Goal: Task Accomplishment & Management: Manage account settings

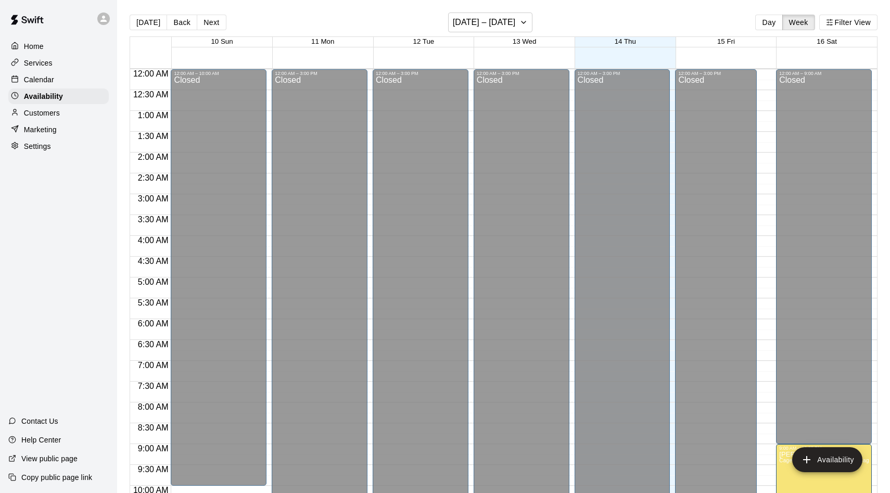
scroll to position [564, 0]
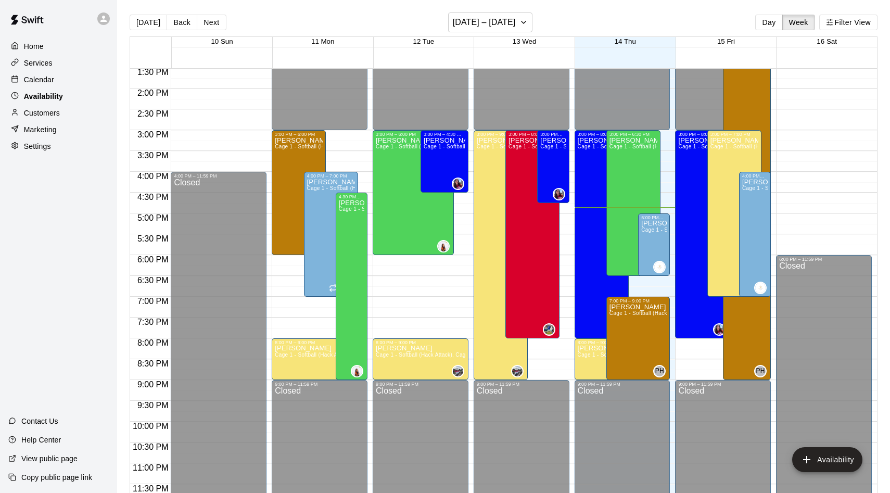
click at [41, 89] on div "Availability" at bounding box center [58, 96] width 100 height 16
click at [41, 85] on div "Calendar" at bounding box center [58, 80] width 100 height 16
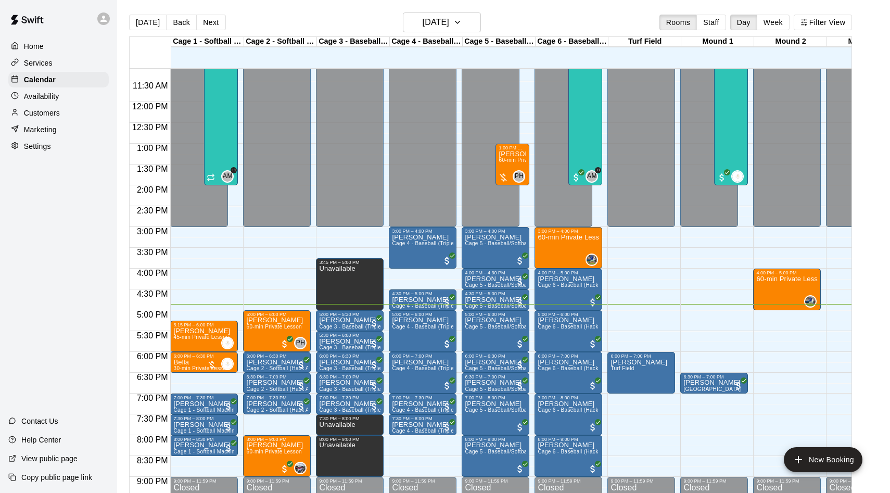
scroll to position [461, 0]
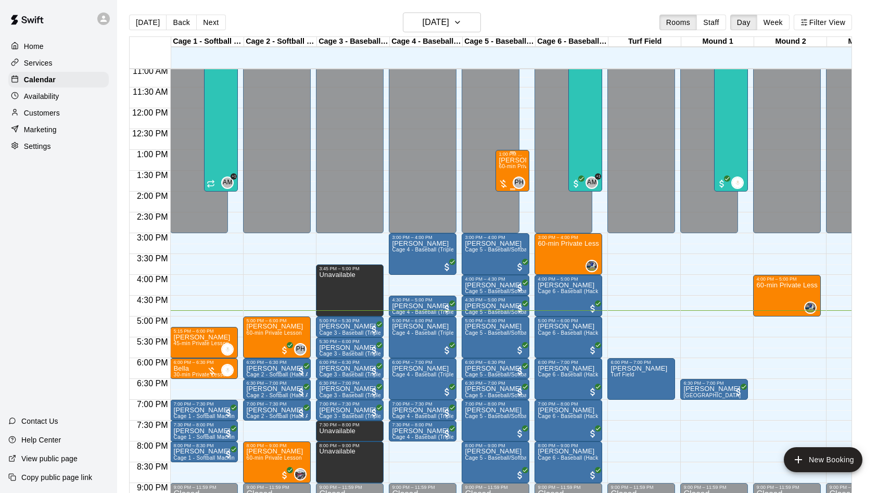
click at [513, 160] on p "[PERSON_NAME]" at bounding box center [513, 160] width 28 height 0
click at [508, 192] on img "edit" at bounding box center [510, 196] width 12 height 12
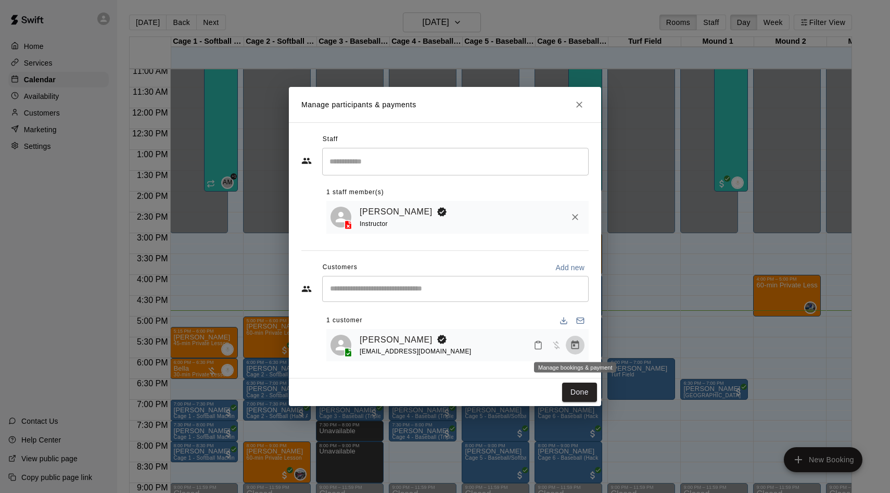
click at [577, 340] on icon "Manage bookings & payment" at bounding box center [575, 345] width 10 height 10
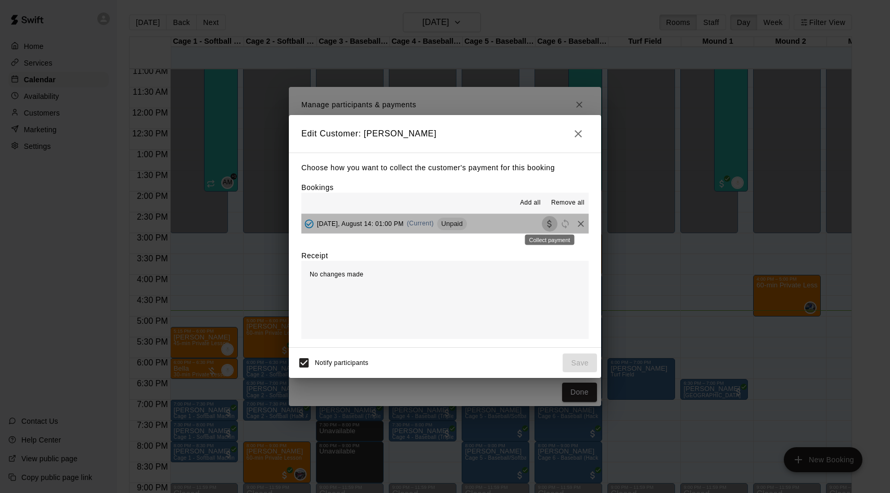
click at [553, 224] on icon "Collect payment" at bounding box center [549, 224] width 10 height 10
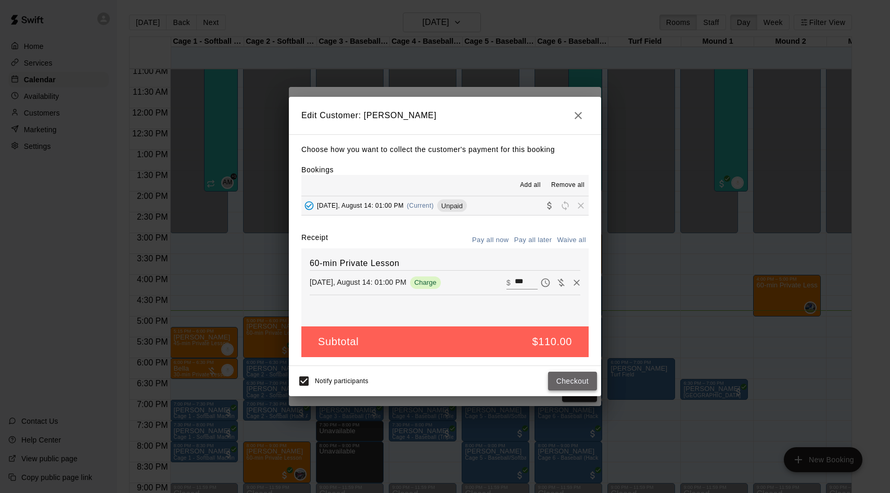
click at [561, 382] on button "Checkout" at bounding box center [572, 381] width 49 height 19
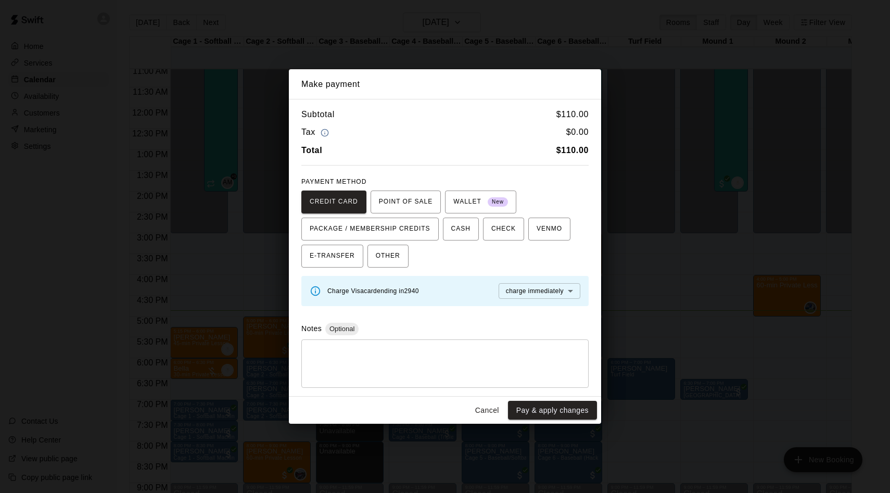
click at [568, 400] on div "Cancel Pay & apply changes" at bounding box center [445, 411] width 312 height 28
click at [564, 405] on button "Pay & apply changes" at bounding box center [552, 410] width 89 height 19
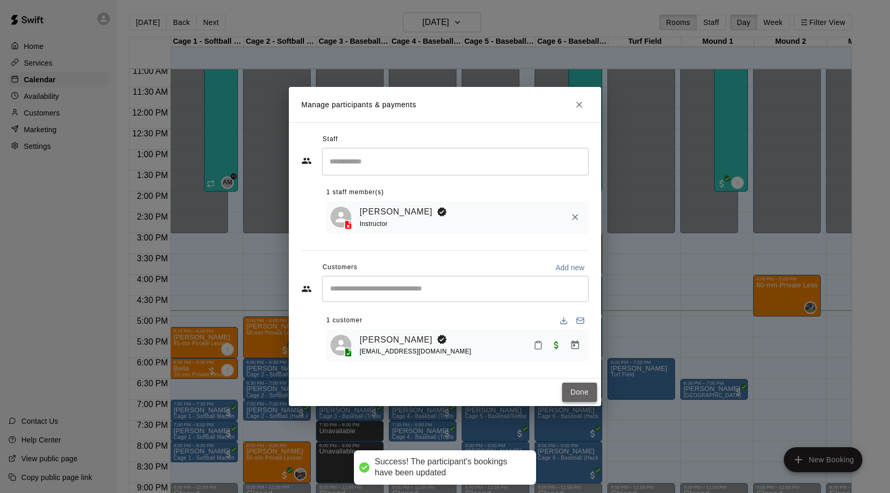
click at [580, 395] on button "Done" at bounding box center [579, 392] width 35 height 19
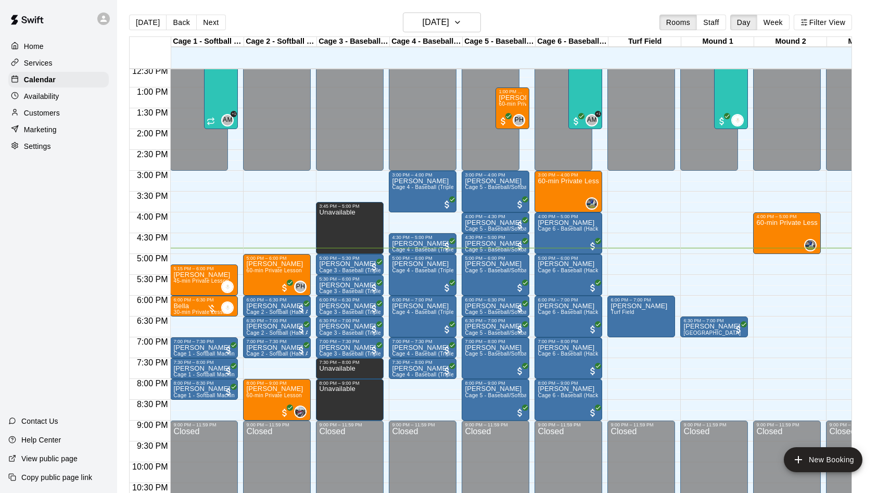
scroll to position [525, 0]
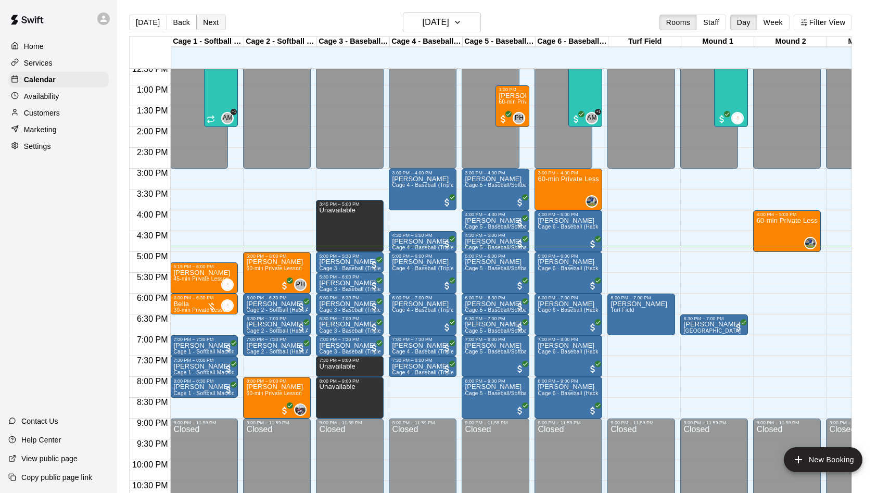
click at [218, 23] on button "Next" at bounding box center [210, 23] width 29 height 16
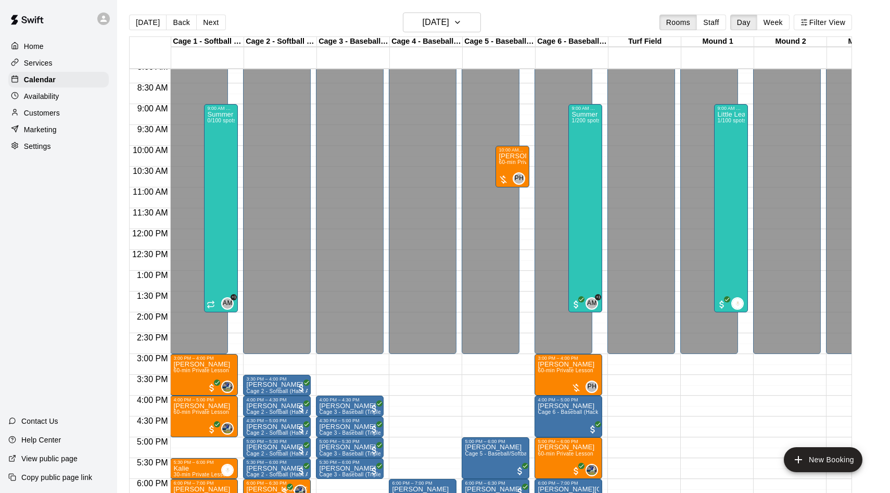
scroll to position [315, 0]
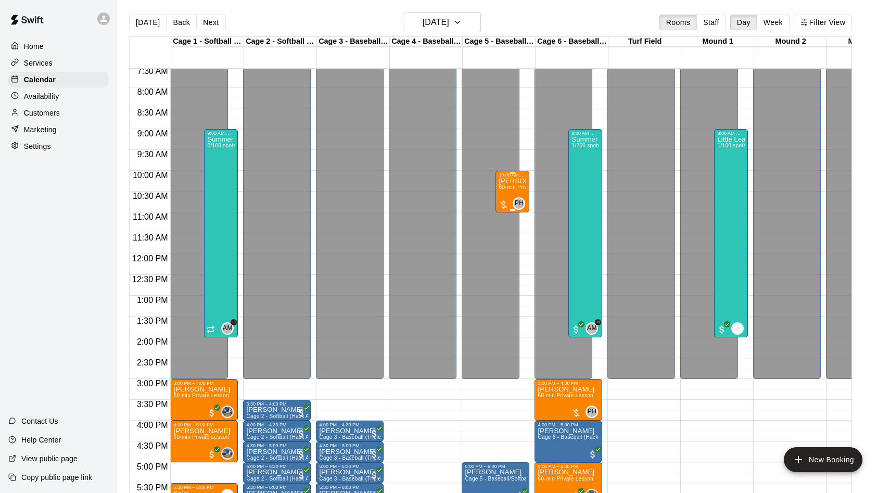
click at [512, 175] on div "10:00 AM – 11:00 AM" at bounding box center [513, 174] width 28 height 5
click at [508, 212] on img "edit" at bounding box center [510, 208] width 12 height 12
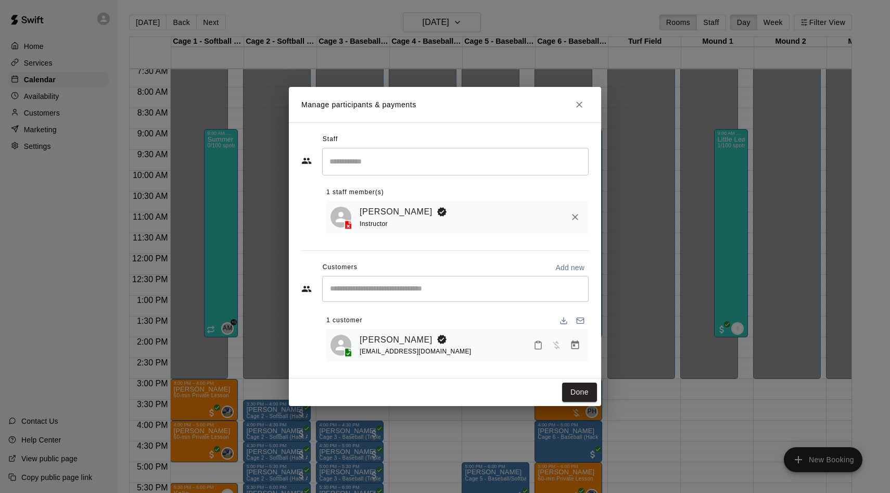
click at [575, 350] on icon "Manage bookings & payment" at bounding box center [575, 345] width 10 height 10
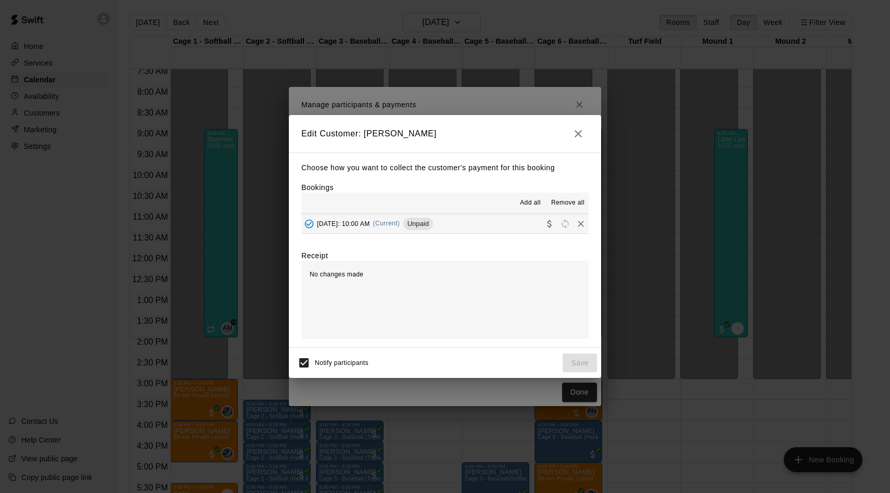
click at [549, 233] on hr at bounding box center [444, 233] width 287 height 1
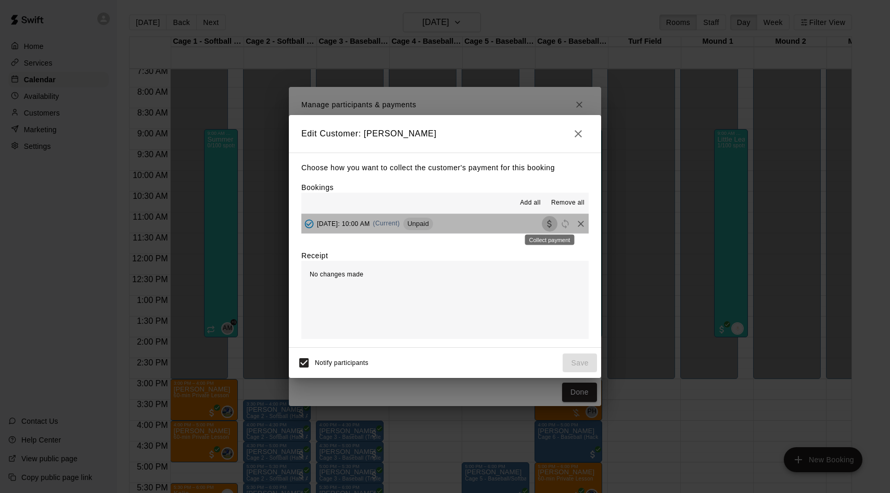
click at [550, 219] on icon "Collect payment" at bounding box center [549, 224] width 10 height 10
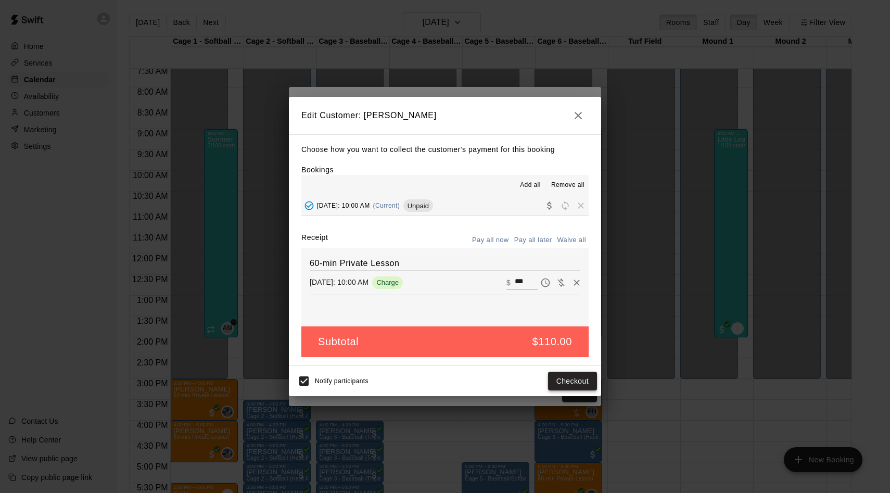
click at [584, 381] on button "Checkout" at bounding box center [572, 381] width 49 height 19
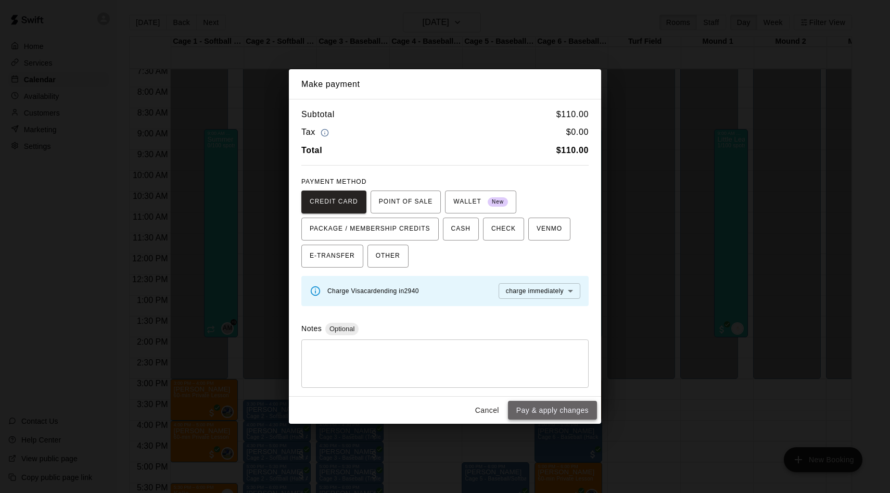
click at [558, 411] on button "Pay & apply changes" at bounding box center [552, 410] width 89 height 19
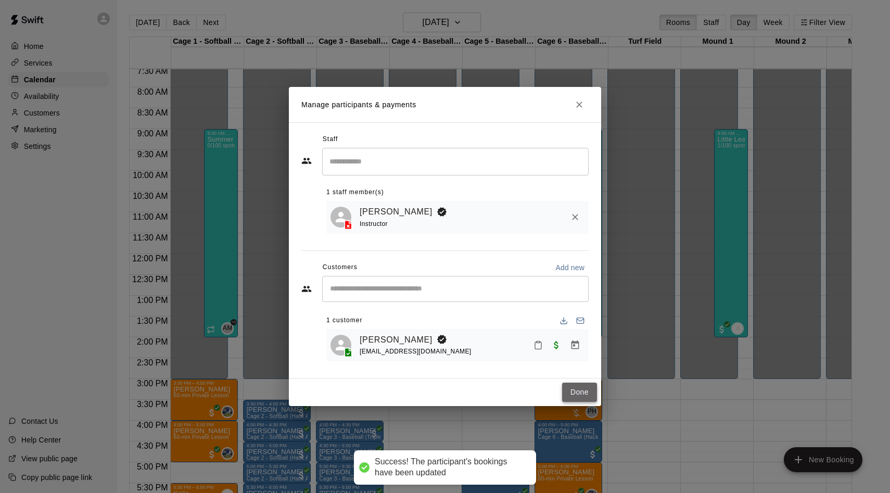
click at [582, 394] on button "Done" at bounding box center [579, 392] width 35 height 19
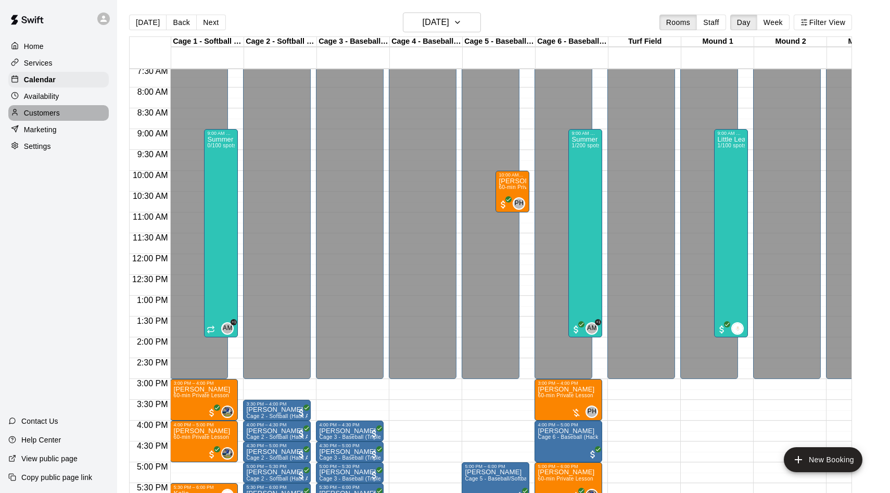
click at [37, 108] on p "Customers" at bounding box center [42, 113] width 36 height 10
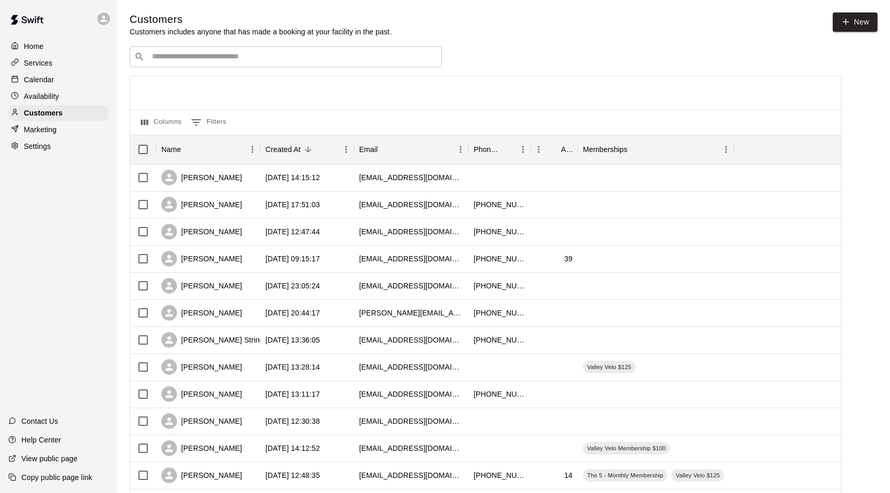
click at [174, 56] on input "Search customers by name or email" at bounding box center [293, 57] width 288 height 10
type input "*****"
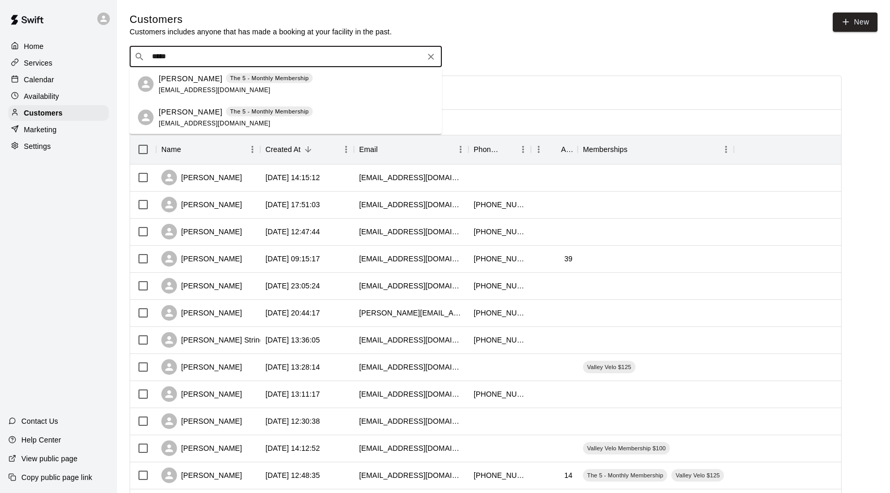
click at [171, 82] on p "[PERSON_NAME]" at bounding box center [191, 78] width 64 height 11
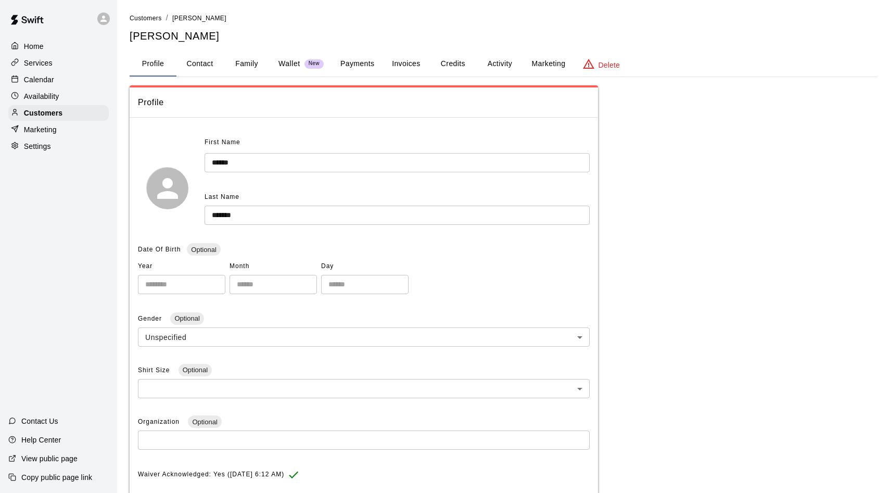
click at [495, 63] on button "Activity" at bounding box center [499, 64] width 47 height 25
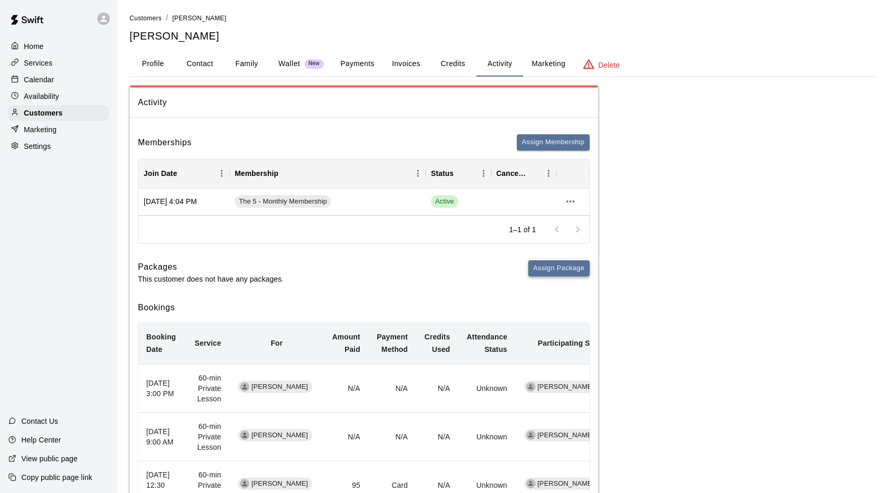
click at [546, 268] on button "Assign Package" at bounding box center [558, 268] width 61 height 16
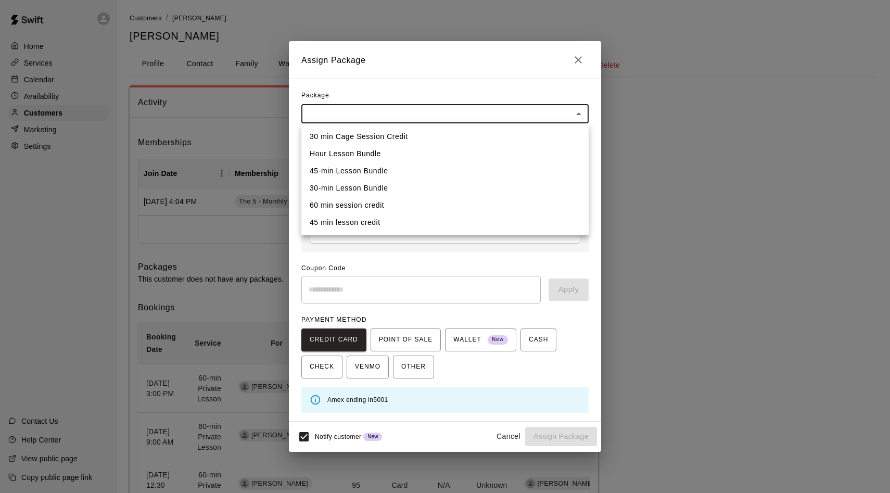
click at [326, 118] on body "Home Services Calendar Availability Customers Marketing Settings Contact Us Hel…" at bounding box center [445, 411] width 890 height 822
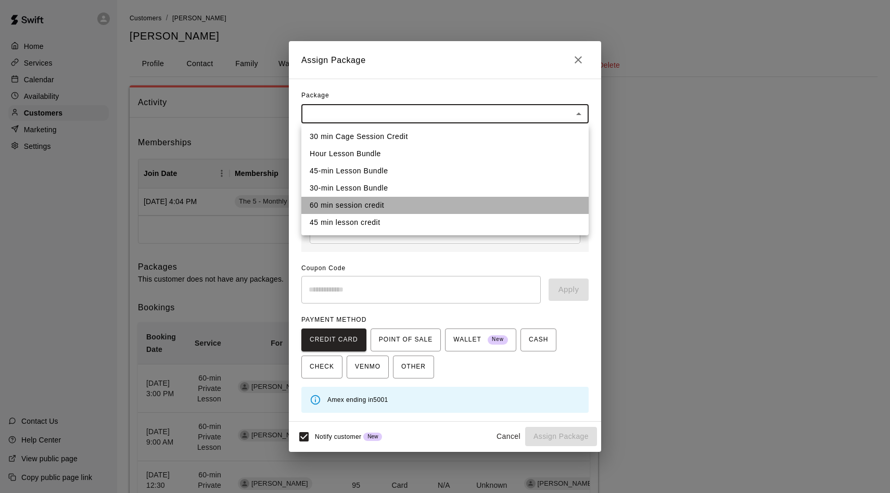
click at [333, 206] on li "60 min session credit" at bounding box center [444, 205] width 287 height 17
type input "**********"
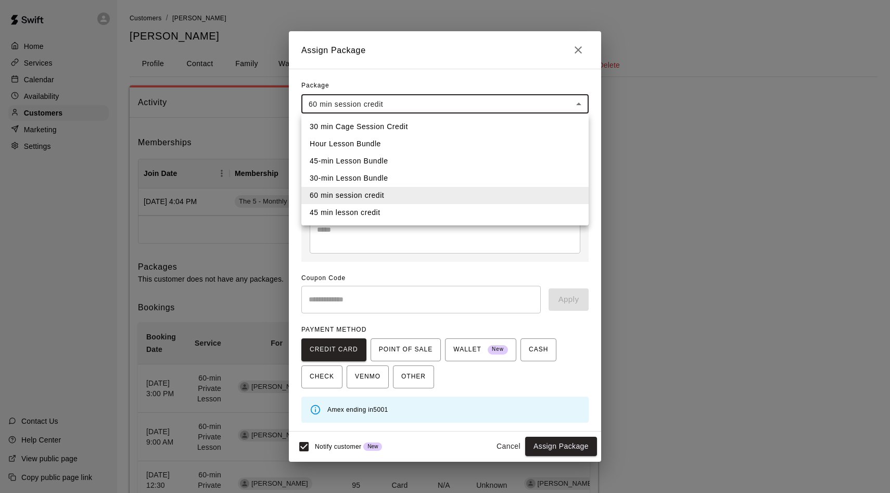
click at [348, 101] on body "Home Services Calendar Availability Customers Marketing Settings Contact Us Hel…" at bounding box center [445, 411] width 890 height 822
click at [352, 147] on li "Hour Lesson Bundle" at bounding box center [444, 143] width 287 height 17
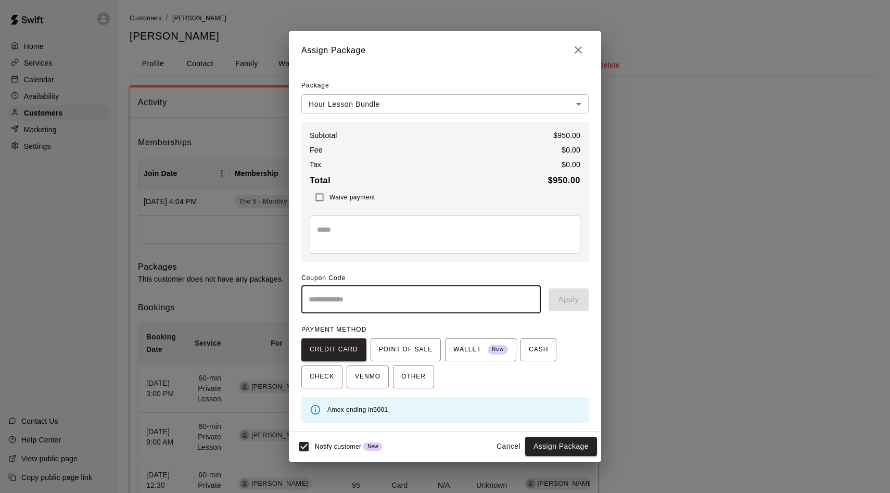
click at [339, 294] on input "text" at bounding box center [420, 300] width 239 height 28
click at [348, 306] on input "text" at bounding box center [420, 300] width 239 height 28
type input "*"
click at [574, 108] on body "Home Services Calendar Availability Customers Marketing Settings Contact Us Hel…" at bounding box center [445, 411] width 890 height 822
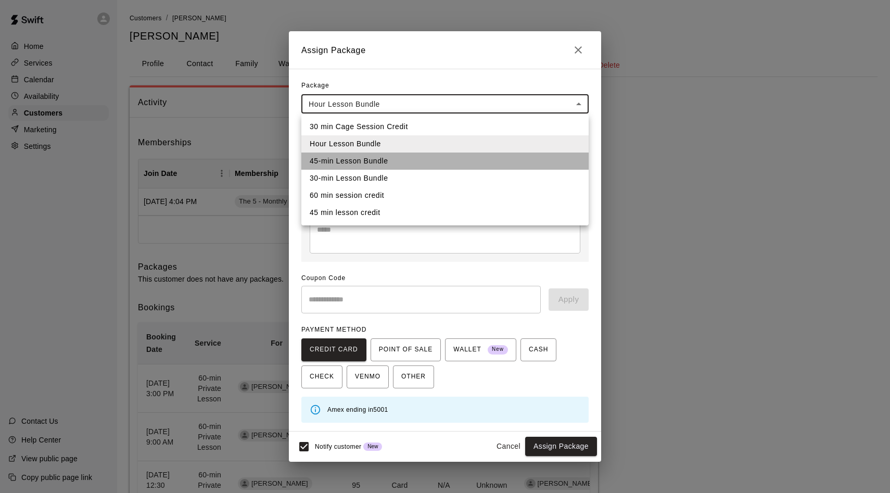
click at [382, 166] on li "45-min Lesson Bundle" at bounding box center [444, 161] width 287 height 17
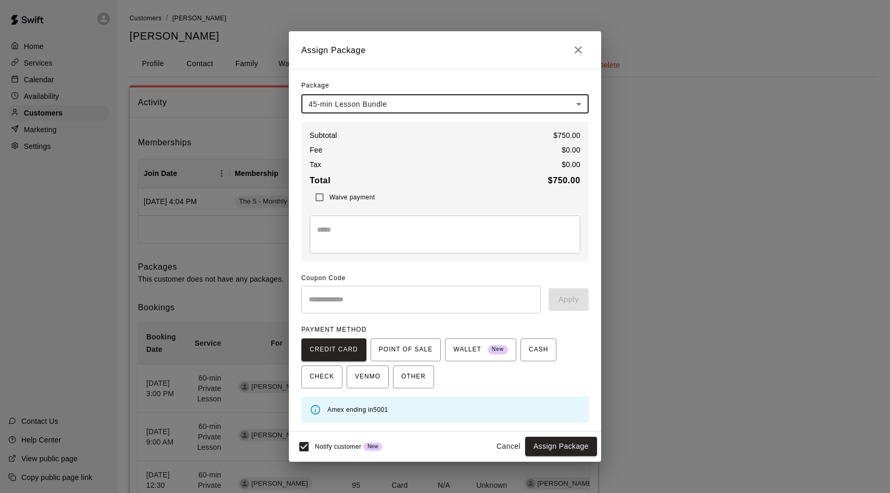
click at [471, 100] on body "Home Services Calendar Availability Customers Marketing Settings Contact Us Hel…" at bounding box center [445, 411] width 890 height 822
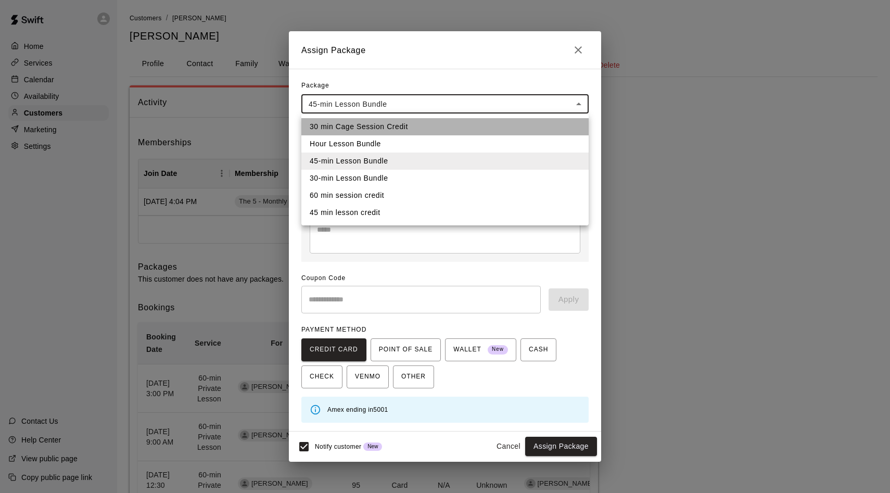
click at [399, 128] on li "30 min Cage Session Credit" at bounding box center [444, 126] width 287 height 17
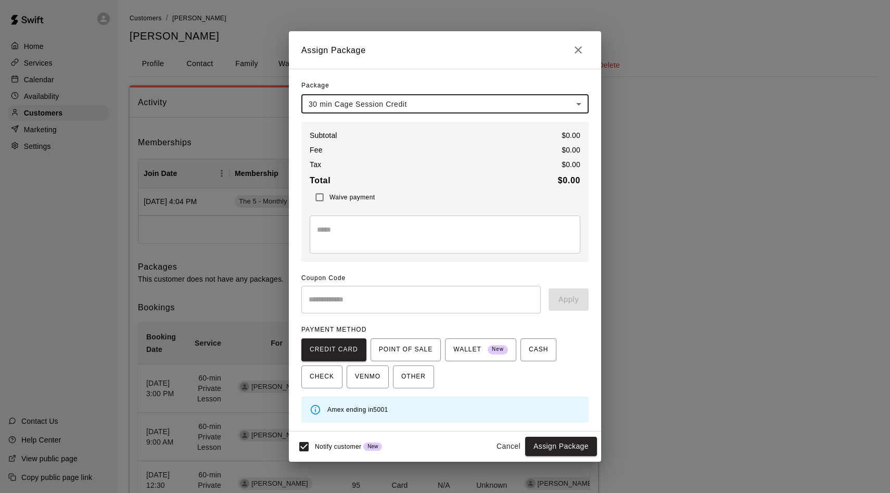
click at [574, 48] on icon "Close" at bounding box center [578, 50] width 12 height 12
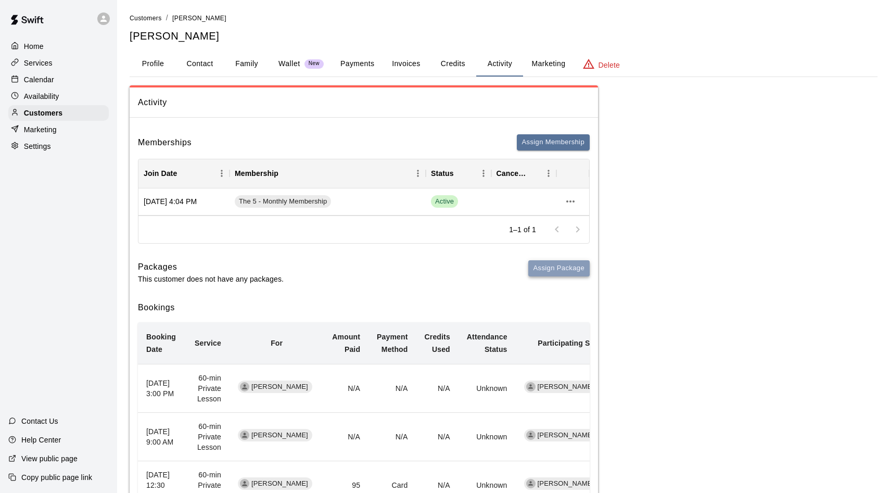
click at [551, 273] on button "Assign Package" at bounding box center [558, 268] width 61 height 16
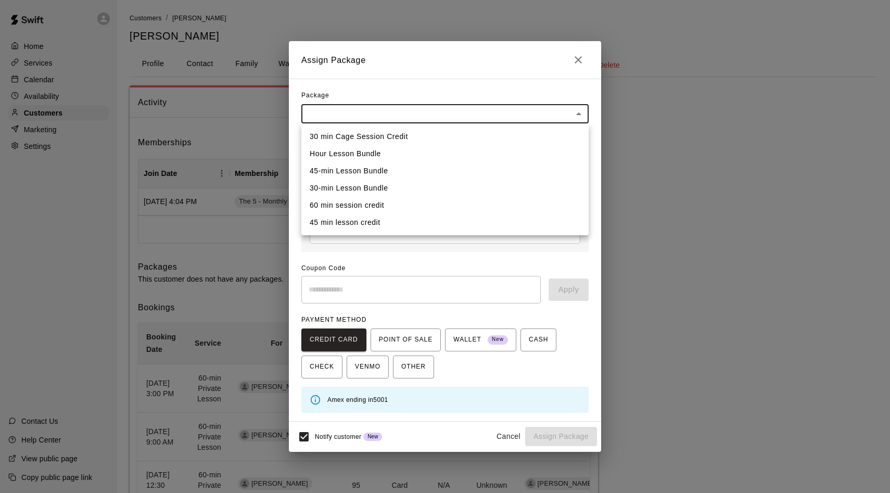
click at [339, 112] on body "Home Services Calendar Availability Customers Marketing Settings Contact Us Hel…" at bounding box center [445, 411] width 890 height 822
click at [334, 154] on li "Hour Lesson Bundle" at bounding box center [444, 153] width 287 height 17
type input "**********"
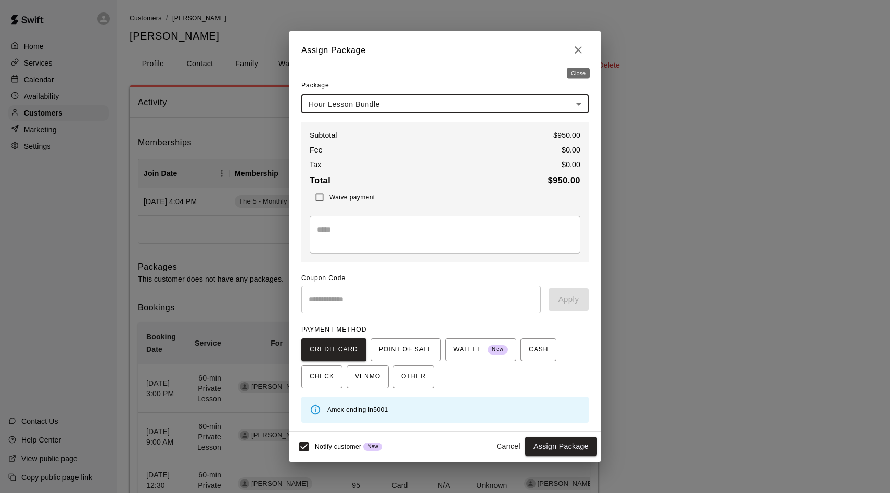
click at [579, 45] on icon "Close" at bounding box center [578, 50] width 12 height 12
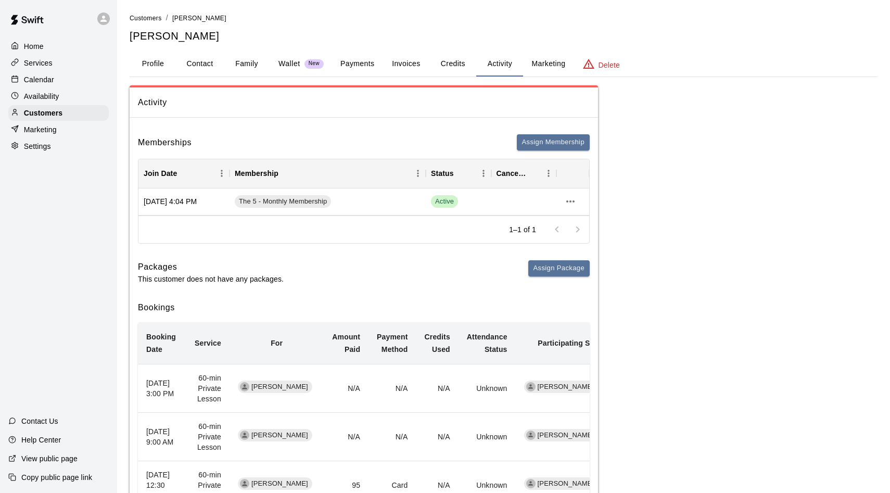
click at [64, 132] on div "Marketing" at bounding box center [58, 130] width 100 height 16
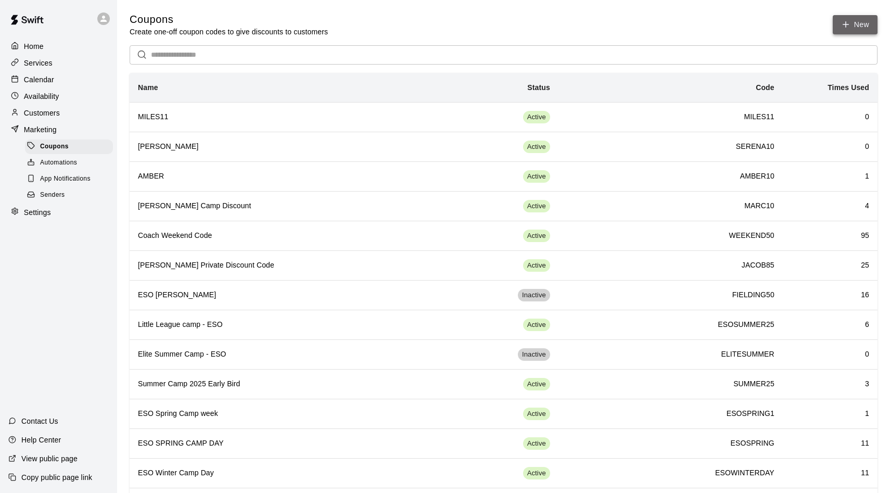
click at [851, 30] on button "New" at bounding box center [855, 24] width 45 height 19
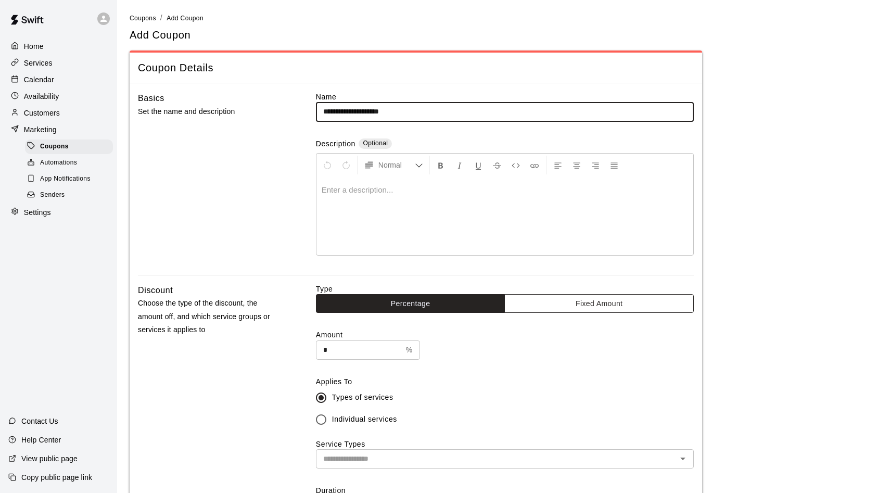
type input "**********"
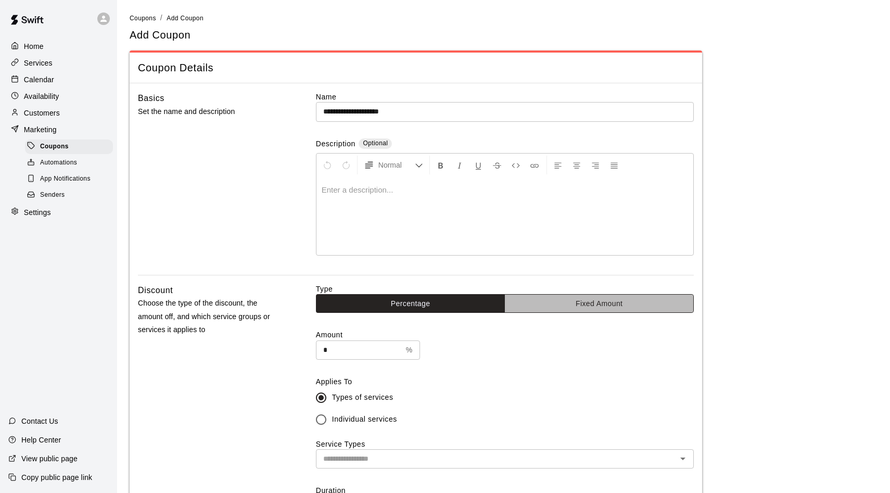
click at [547, 300] on button "Fixed Amount" at bounding box center [598, 303] width 189 height 19
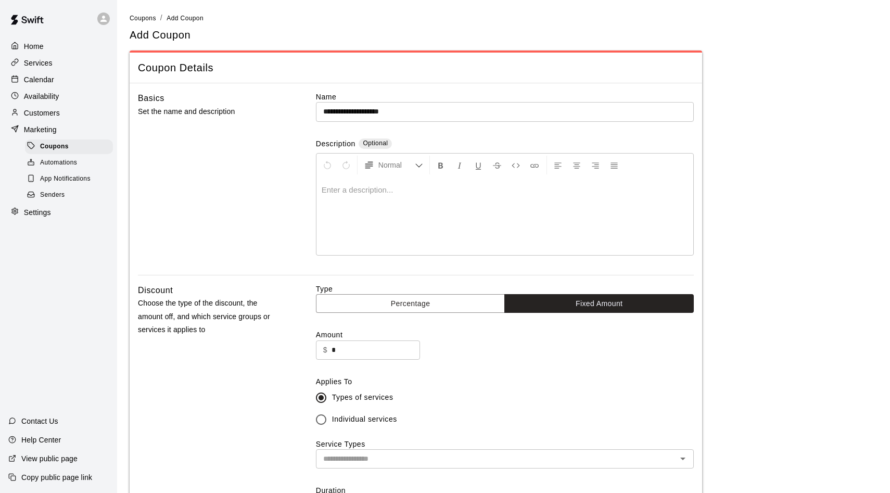
click at [358, 353] on input "*" at bounding box center [376, 349] width 88 height 19
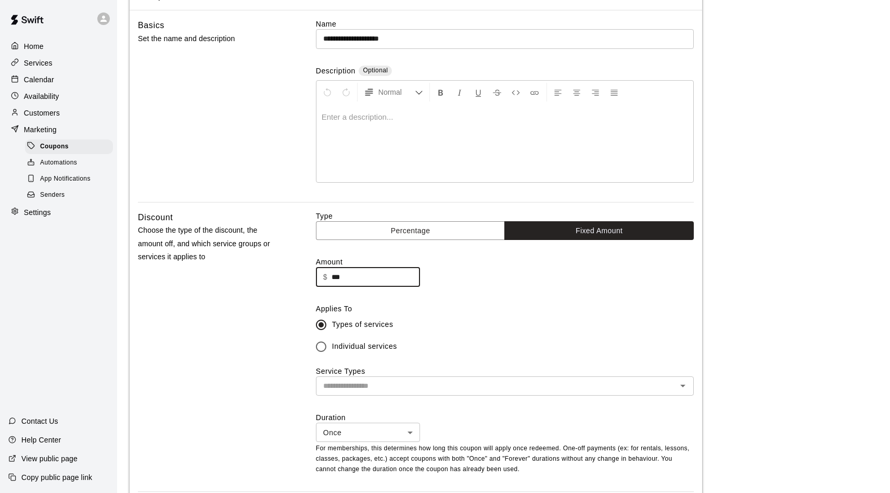
scroll to position [91, 0]
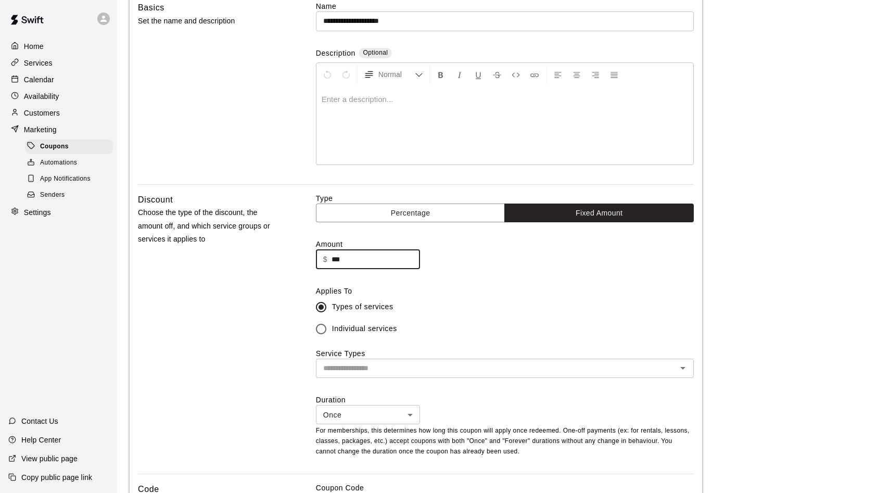
type input "***"
click at [351, 364] on input "text" at bounding box center [496, 368] width 354 height 13
click at [265, 301] on div "Discount Choose the type of the discount, the amount off, and which service gro…" at bounding box center [210, 333] width 145 height 281
click at [387, 328] on span "Individual services" at bounding box center [364, 328] width 65 height 11
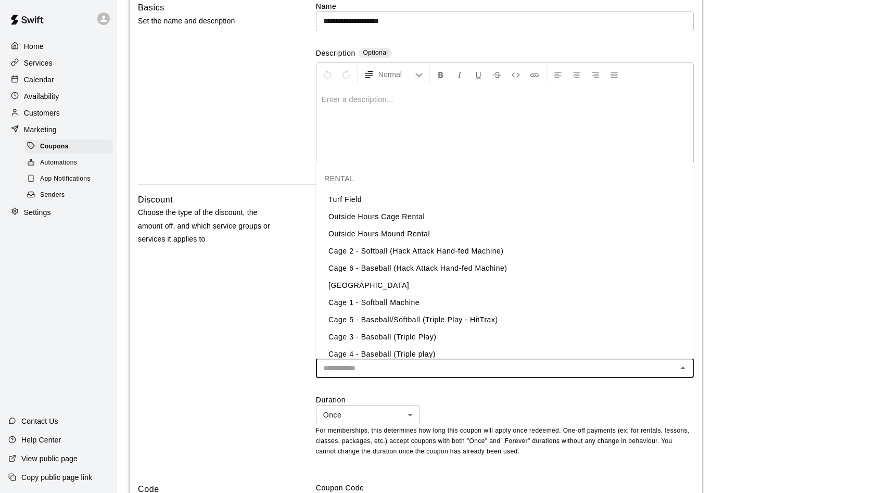
click at [362, 365] on input "text" at bounding box center [496, 368] width 354 height 13
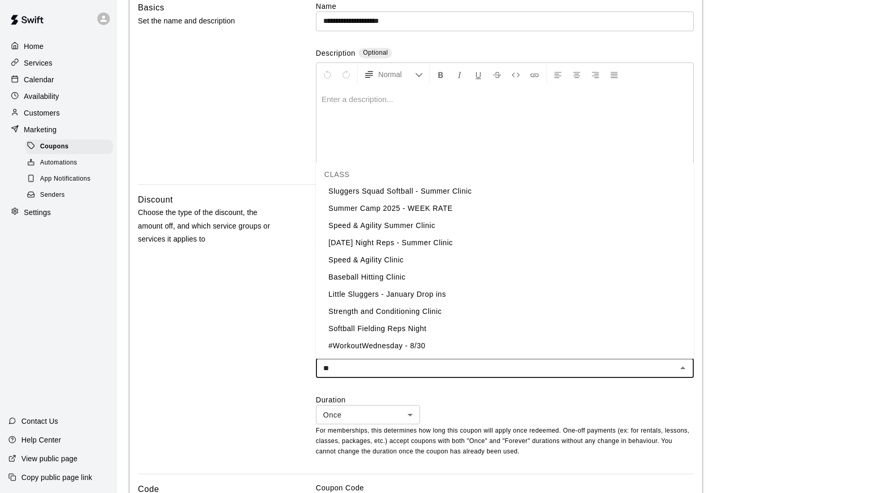
scroll to position [0, 0]
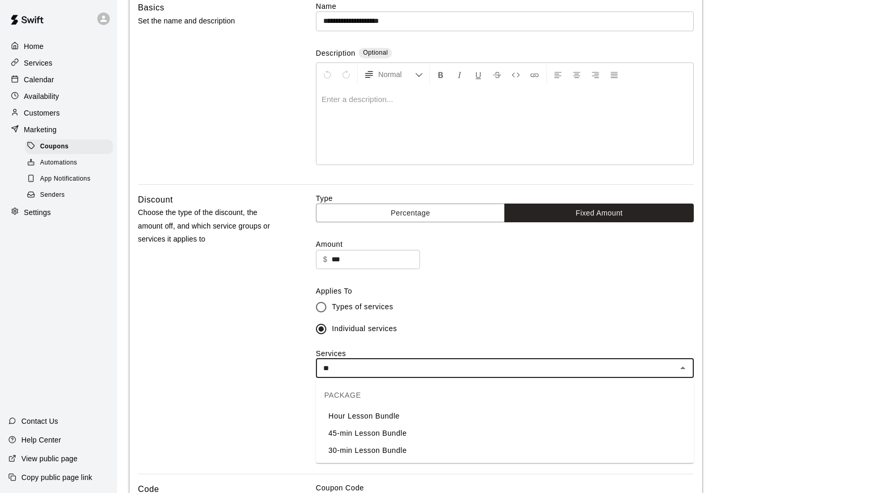
type input "***"
click at [367, 418] on li "Hour Lesson Bundle" at bounding box center [505, 416] width 378 height 17
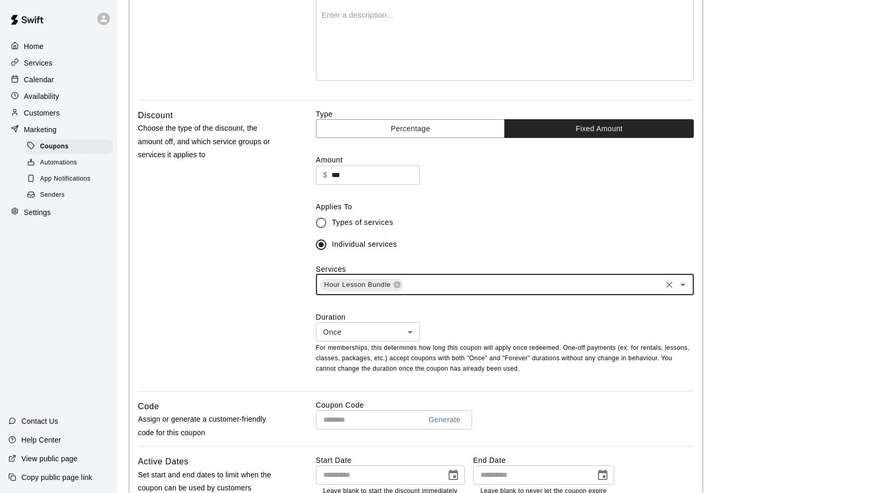
scroll to position [198, 0]
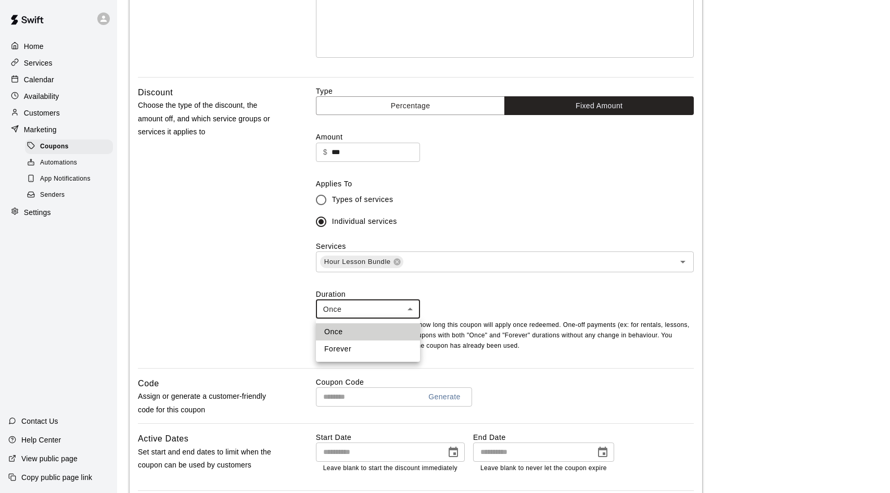
click at [353, 307] on body "**********" at bounding box center [445, 254] width 890 height 905
click at [349, 346] on li "Forever" at bounding box center [368, 348] width 104 height 17
type input "*******"
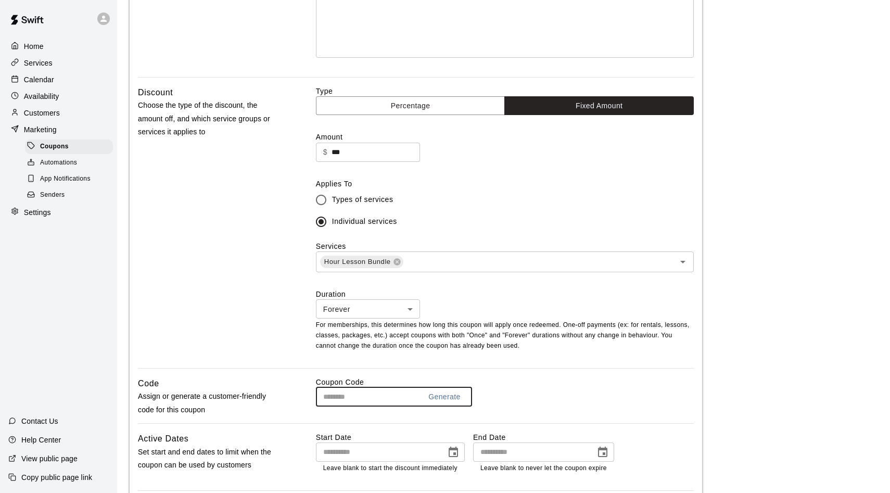
click at [343, 398] on input "text" at bounding box center [364, 396] width 97 height 19
type input "*"
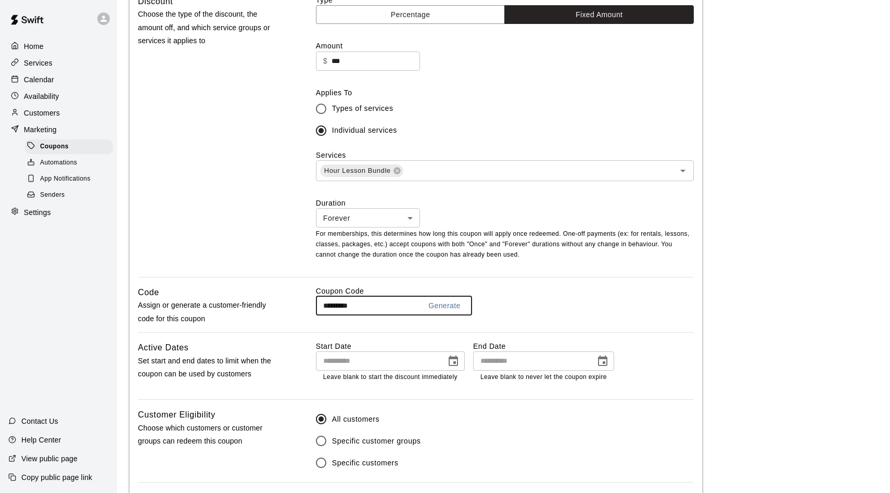
scroll to position [295, 0]
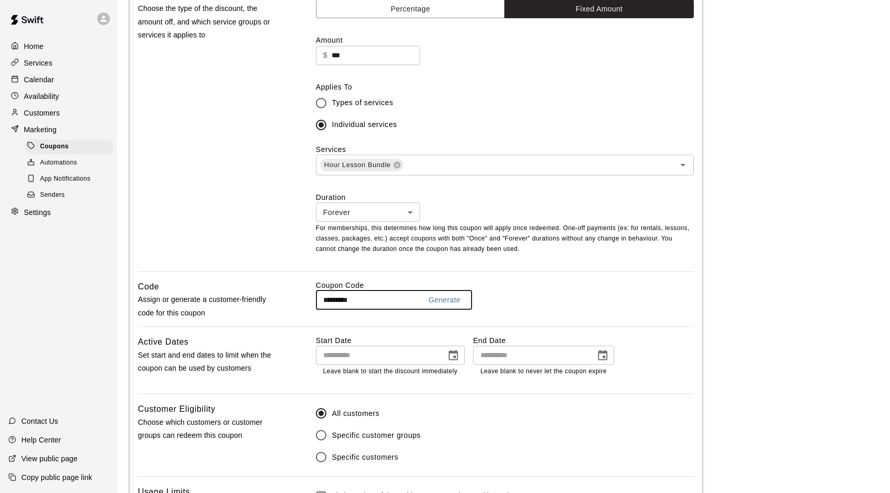
type input "*********"
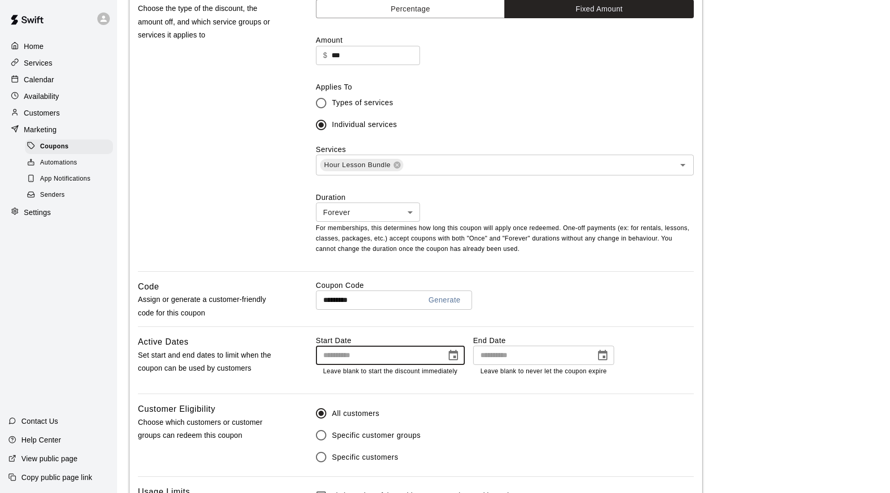
type input "**********"
click at [324, 355] on input "**********" at bounding box center [377, 355] width 123 height 19
click at [289, 363] on div "Active Dates Set start and end dates to limit when the coupon can be used by cu…" at bounding box center [416, 364] width 556 height 58
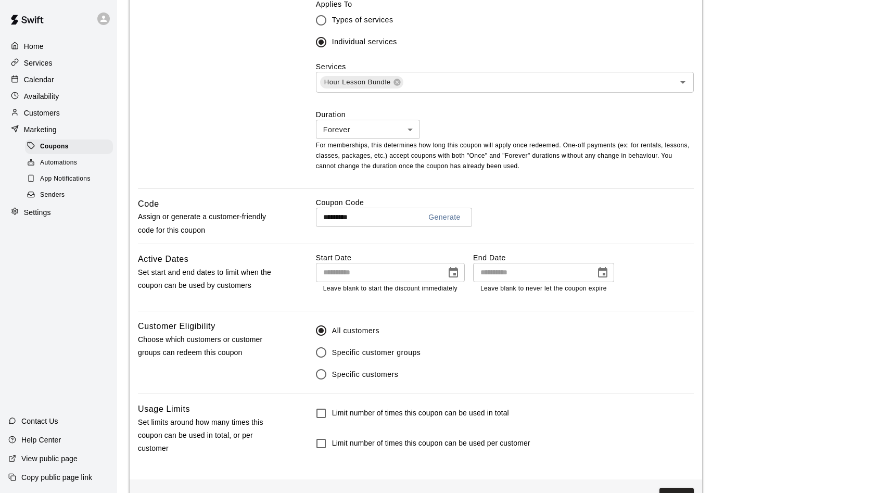
scroll to position [412, 0]
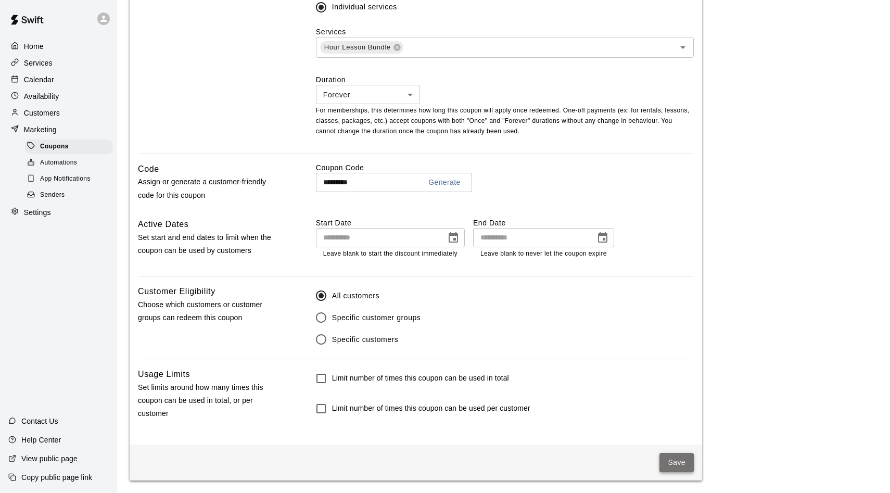
click at [667, 462] on button "Save" at bounding box center [677, 462] width 34 height 19
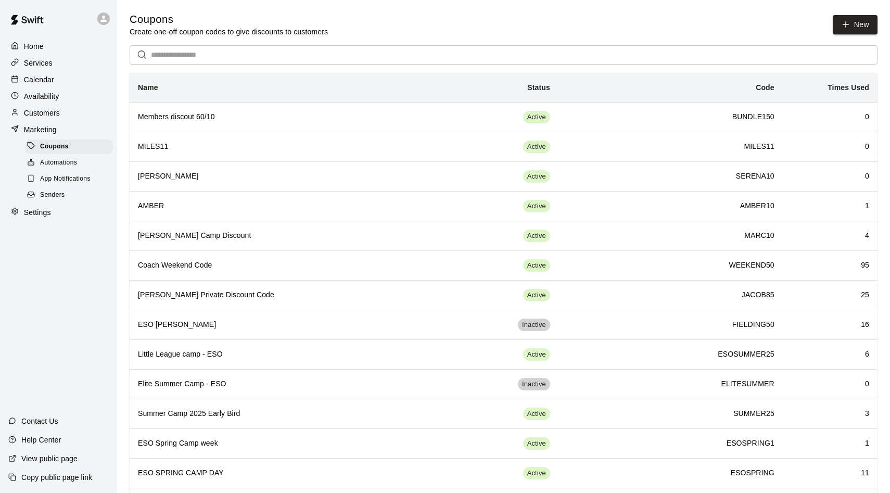
click at [36, 110] on p "Customers" at bounding box center [42, 113] width 36 height 10
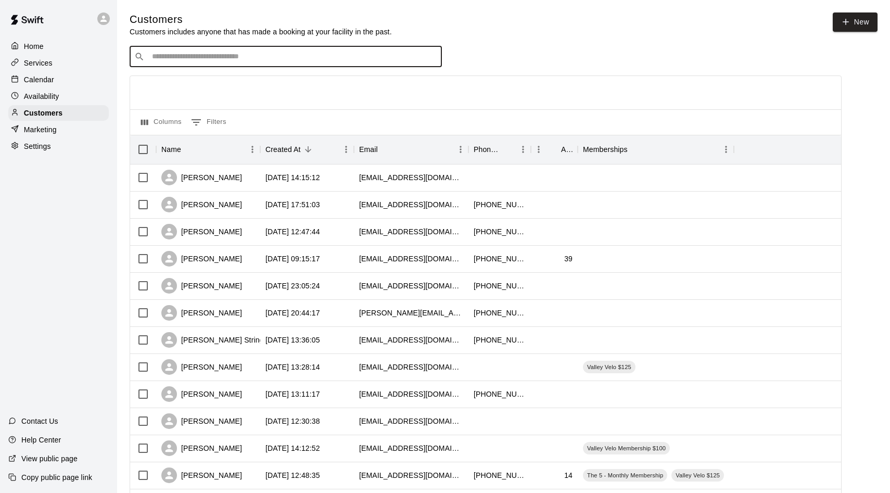
click at [192, 56] on input "Search customers by name or email" at bounding box center [293, 57] width 288 height 10
type input "***"
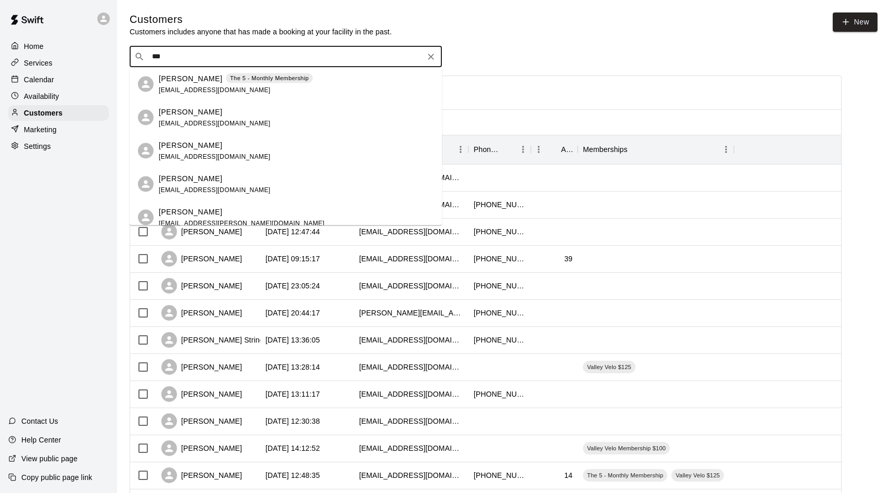
click at [180, 82] on p "[PERSON_NAME]" at bounding box center [191, 78] width 64 height 11
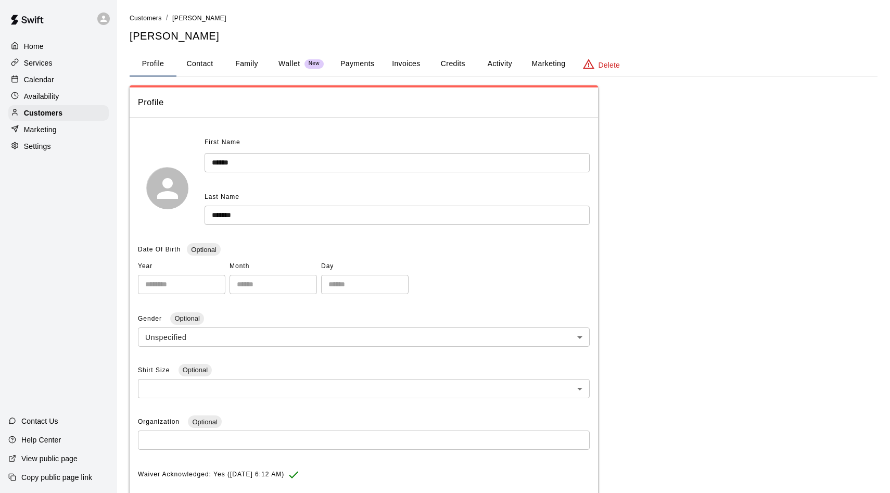
click at [493, 62] on button "Activity" at bounding box center [499, 64] width 47 height 25
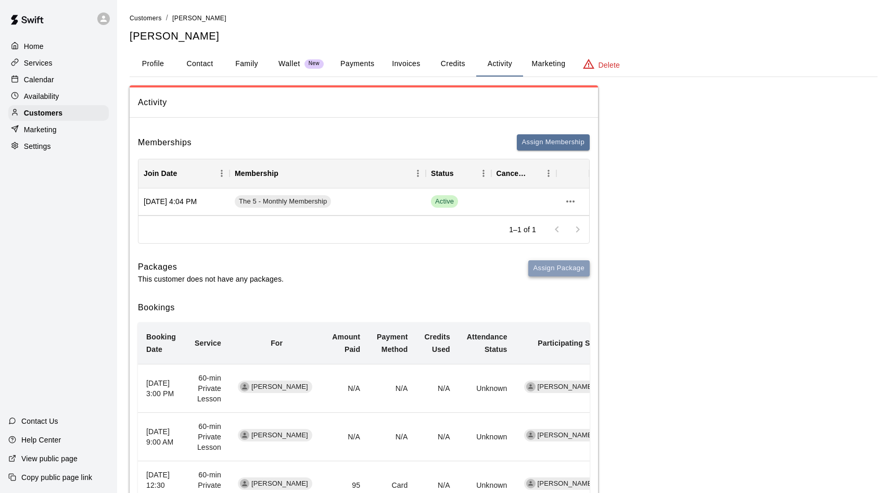
click at [565, 262] on button "Assign Package" at bounding box center [558, 268] width 61 height 16
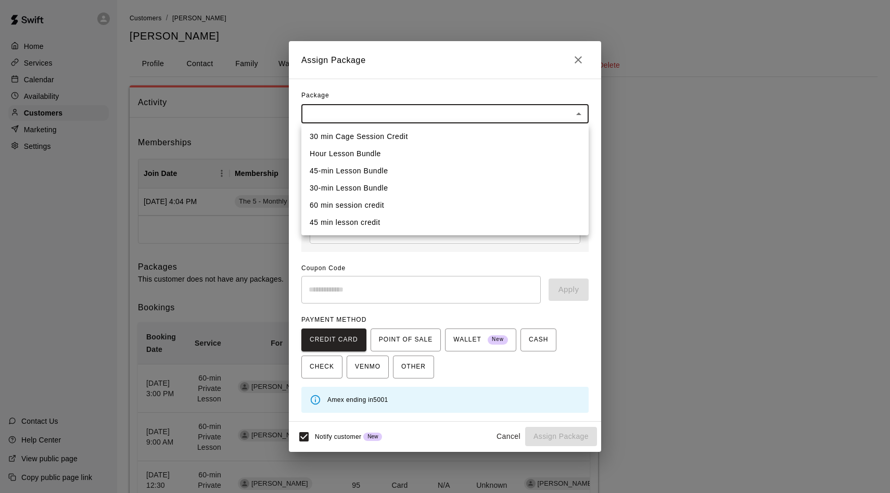
click at [312, 116] on body "Home Services Calendar Availability Customers Marketing Settings Contact Us Hel…" at bounding box center [445, 411] width 890 height 822
click at [324, 149] on li "Hour Lesson Bundle" at bounding box center [444, 153] width 287 height 17
type input "**********"
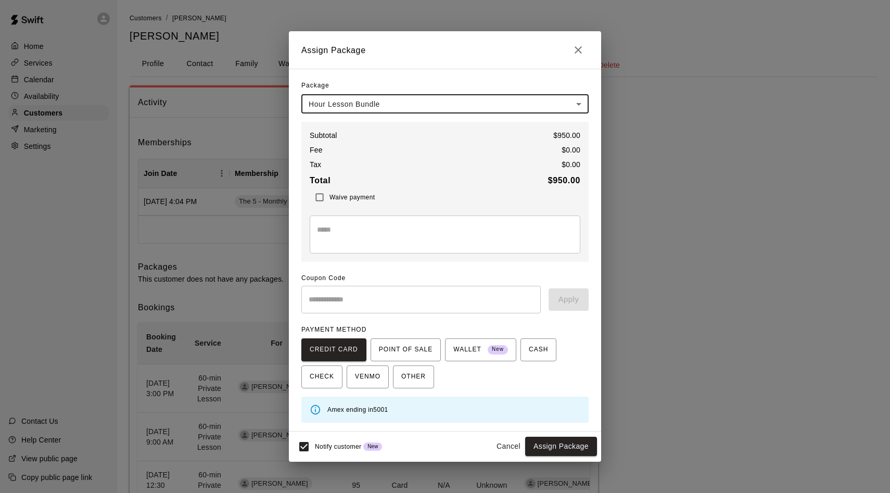
click at [330, 297] on input "text" at bounding box center [420, 300] width 239 height 28
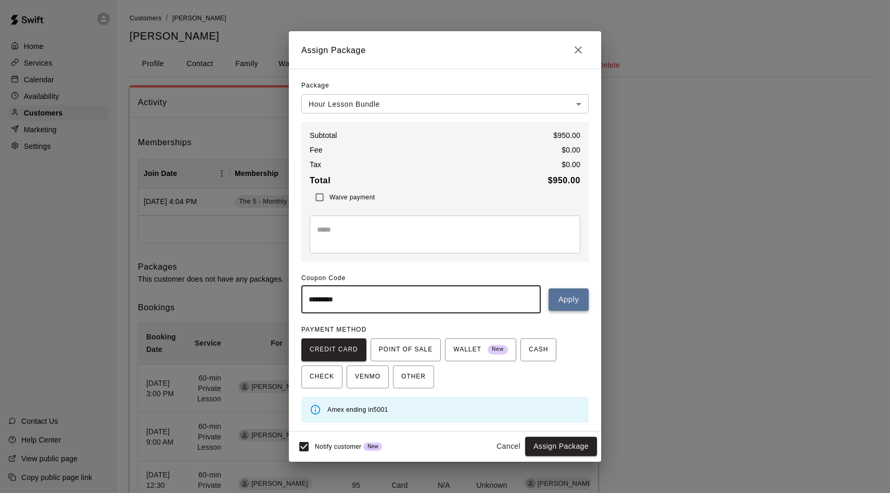
type input "*********"
click at [571, 299] on button "Apply" at bounding box center [569, 299] width 40 height 22
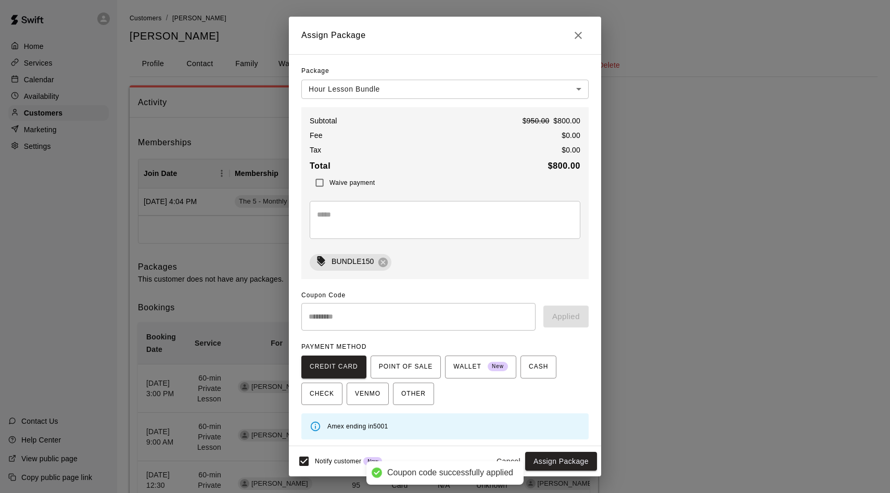
scroll to position [2, 0]
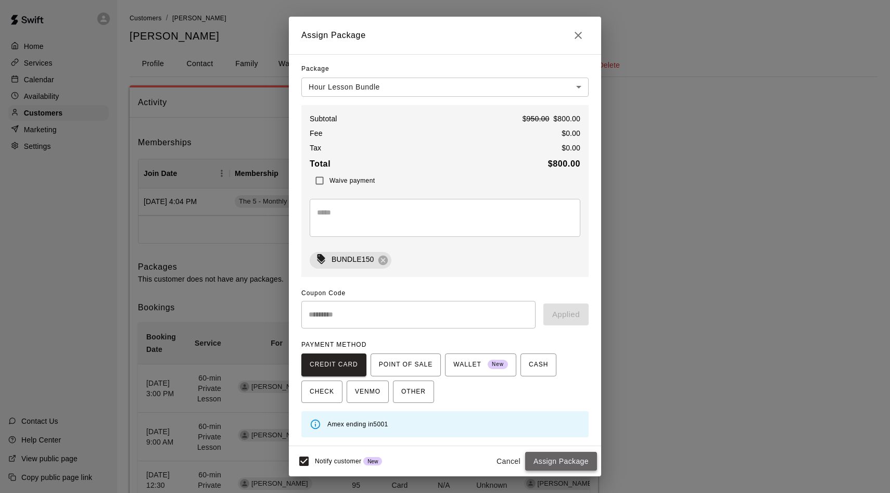
click at [565, 461] on button "Assign Package" at bounding box center [561, 461] width 72 height 19
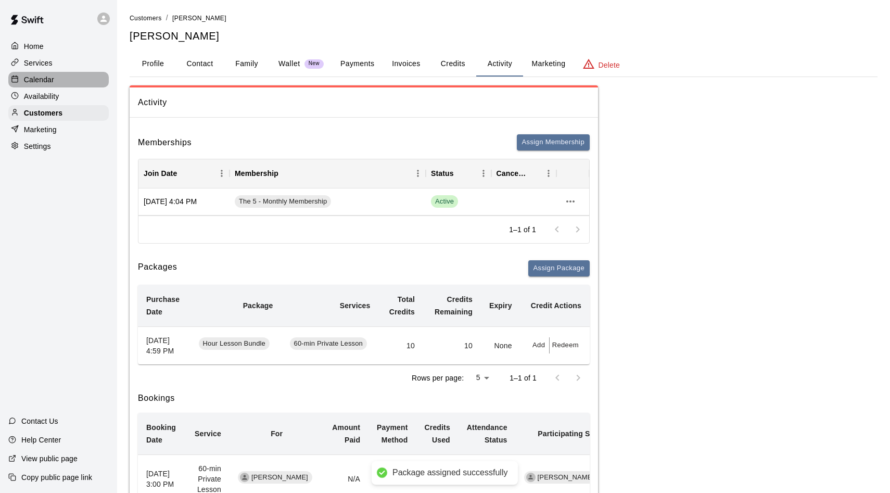
click at [34, 78] on p "Calendar" at bounding box center [39, 79] width 30 height 10
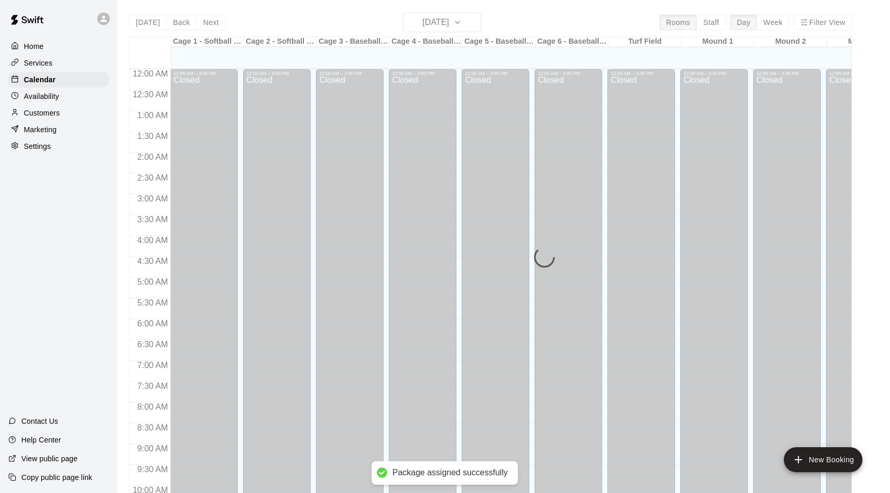
scroll to position [533, 0]
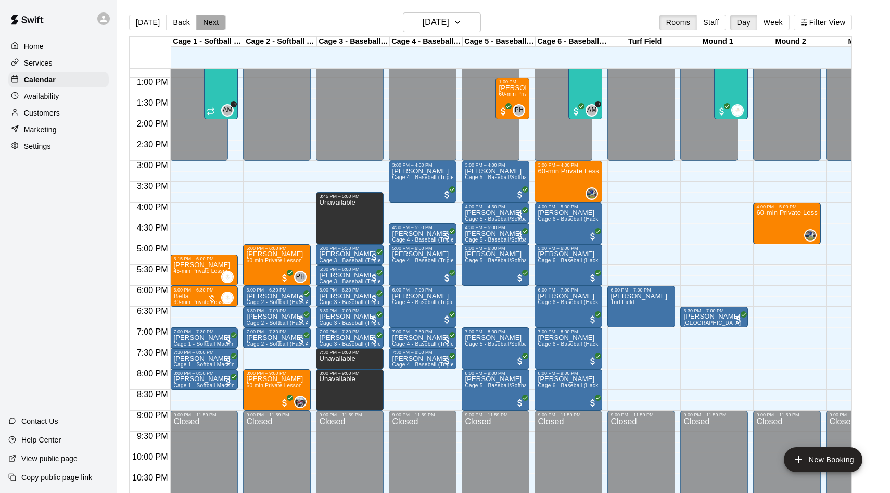
click at [218, 21] on button "Next" at bounding box center [210, 23] width 29 height 16
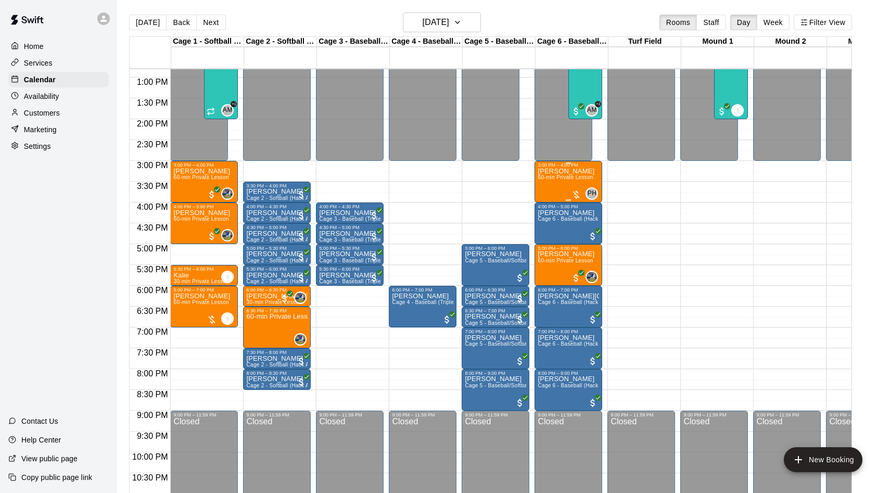
click at [556, 179] on span "60-min Private Lesson" at bounding box center [566, 177] width 56 height 6
click at [555, 212] on button "edit" at bounding box center [548, 210] width 21 height 20
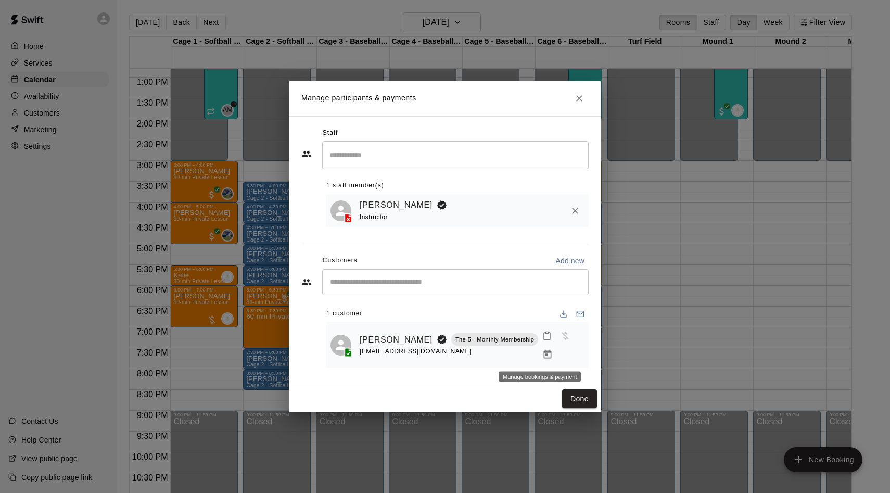
click at [544, 352] on icon "Manage bookings & payment" at bounding box center [548, 354] width 8 height 9
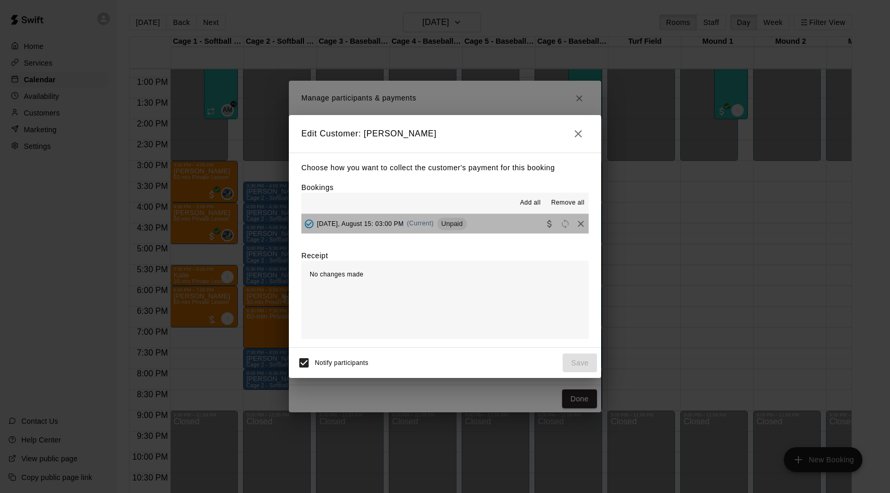
click at [450, 226] on span "Unpaid" at bounding box center [452, 224] width 30 height 8
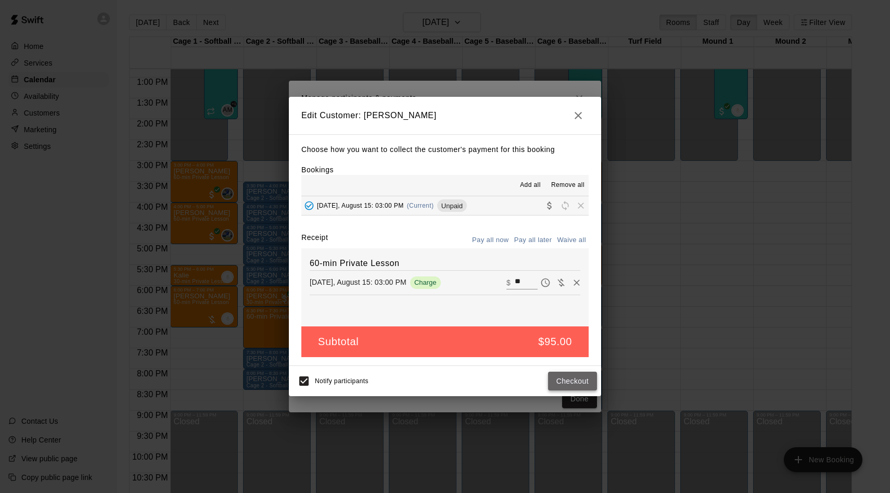
click at [562, 376] on button "Checkout" at bounding box center [572, 381] width 49 height 19
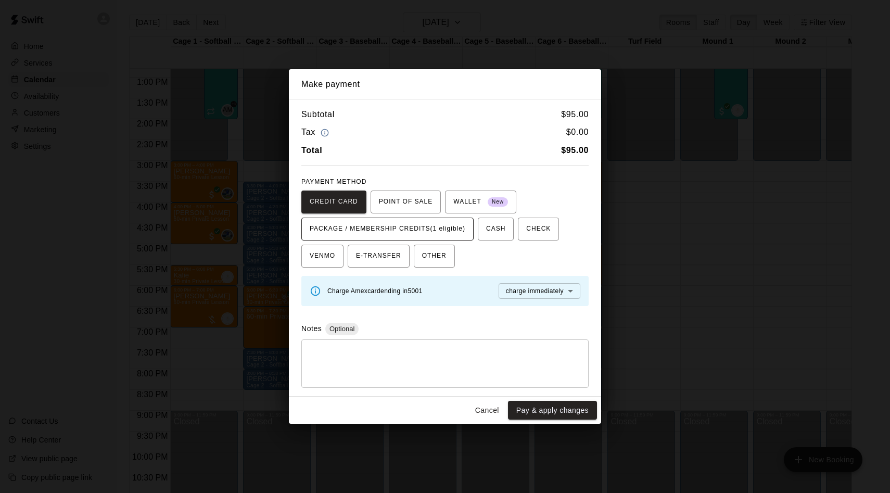
click at [403, 232] on span "PACKAGE / MEMBERSHIP CREDITS (1 eligible)" at bounding box center [388, 229] width 156 height 17
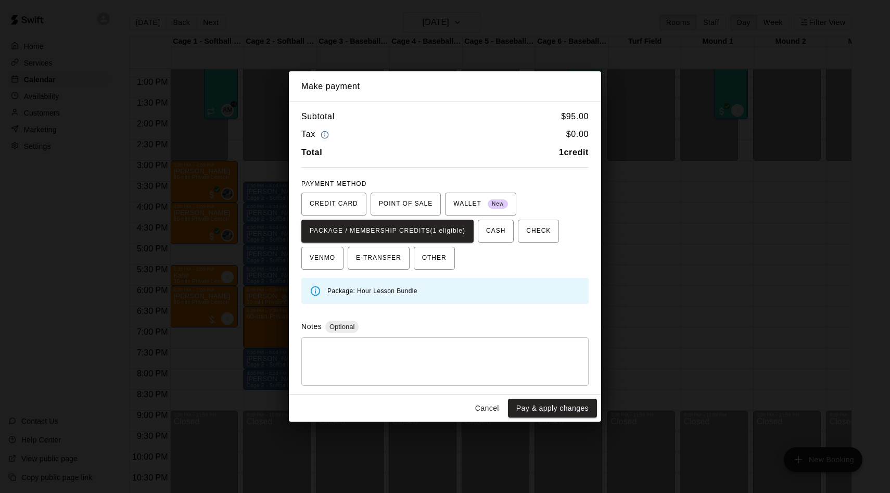
click at [496, 357] on textarea at bounding box center [445, 361] width 273 height 31
click at [566, 415] on button "Pay & apply changes" at bounding box center [552, 408] width 89 height 19
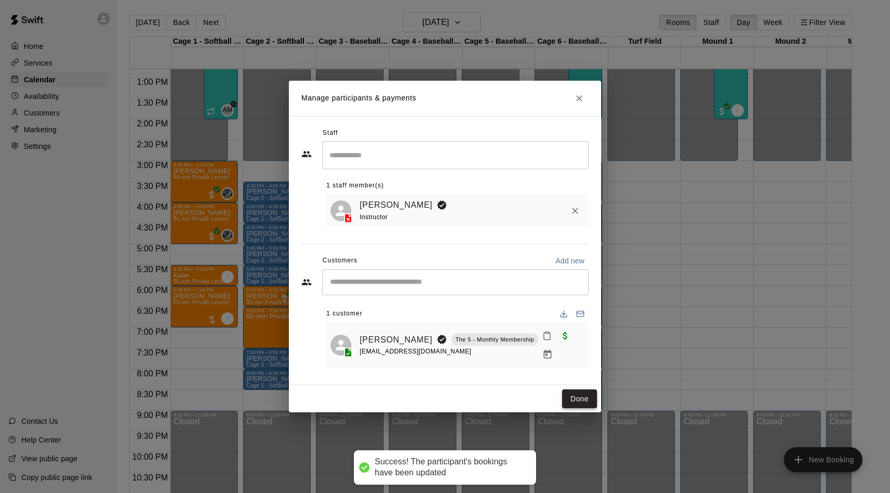
click at [582, 395] on button "Done" at bounding box center [579, 398] width 35 height 19
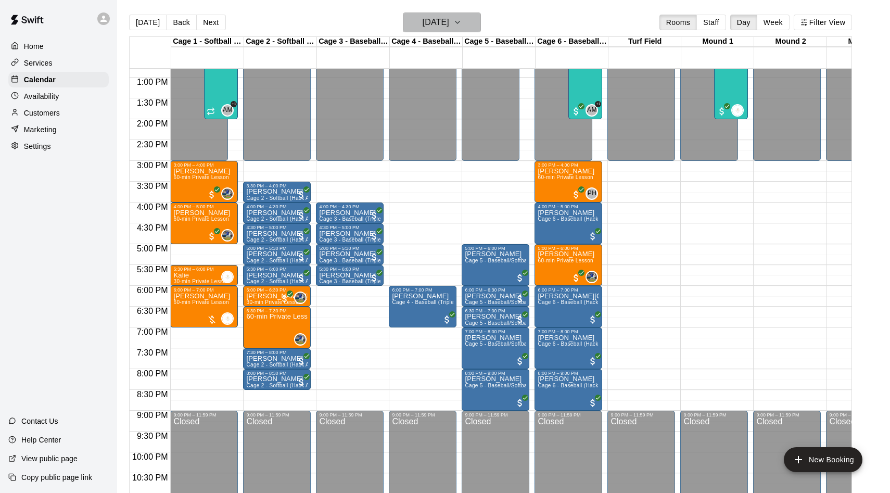
click at [435, 27] on h6 "[DATE]" at bounding box center [436, 22] width 27 height 15
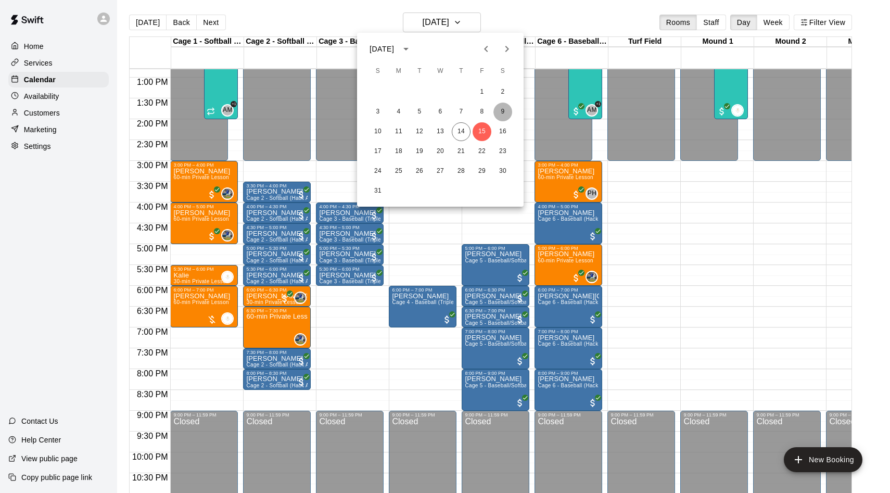
click at [499, 112] on button "9" at bounding box center [502, 112] width 19 height 19
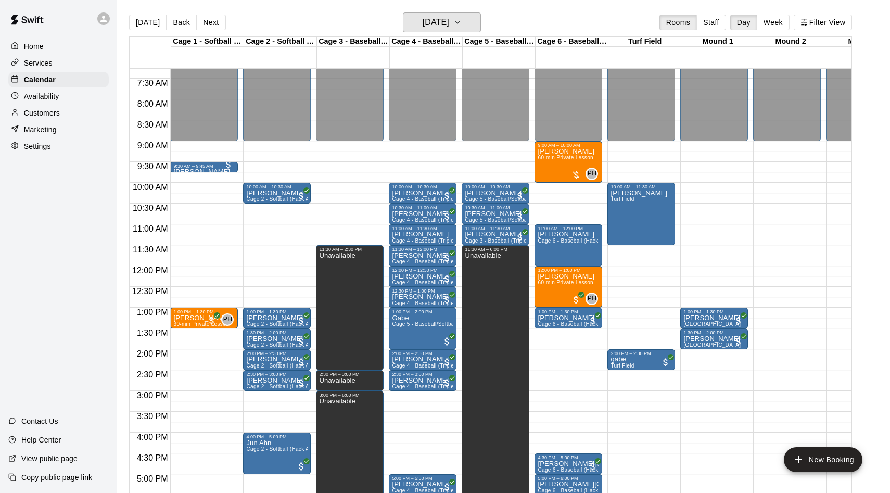
scroll to position [293, 0]
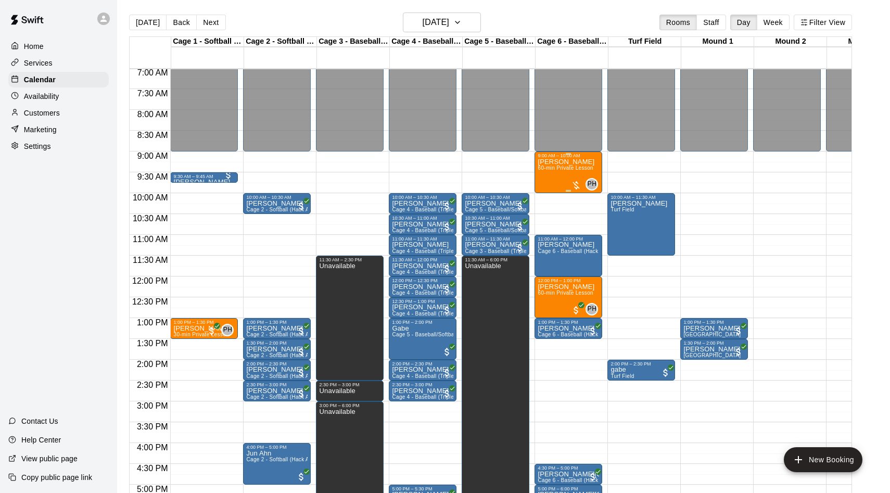
click at [553, 171] on span "60-min Private Lesson" at bounding box center [566, 168] width 56 height 6
click at [549, 198] on img "edit" at bounding box center [549, 201] width 12 height 12
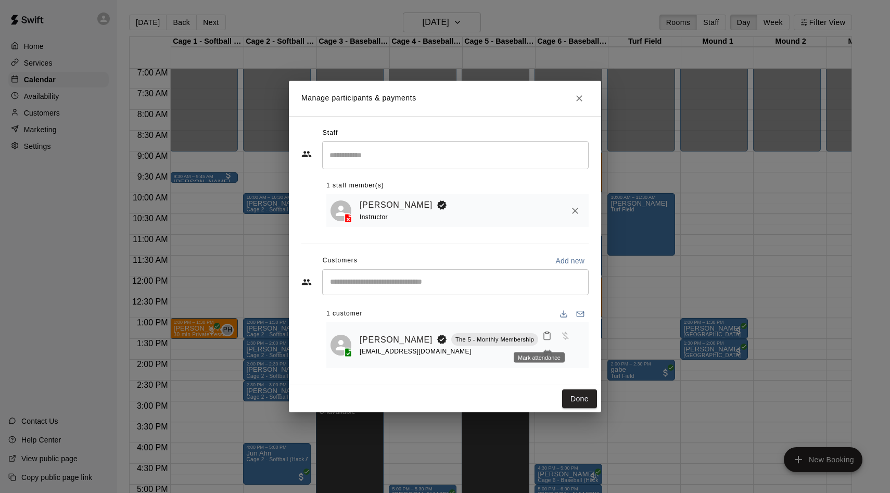
click at [544, 358] on div "Mark attendance" at bounding box center [539, 357] width 51 height 10
click at [538, 355] on div "Mark attendance" at bounding box center [539, 357] width 51 height 10
click at [542, 337] on icon "Mark attendance" at bounding box center [546, 335] width 9 height 9
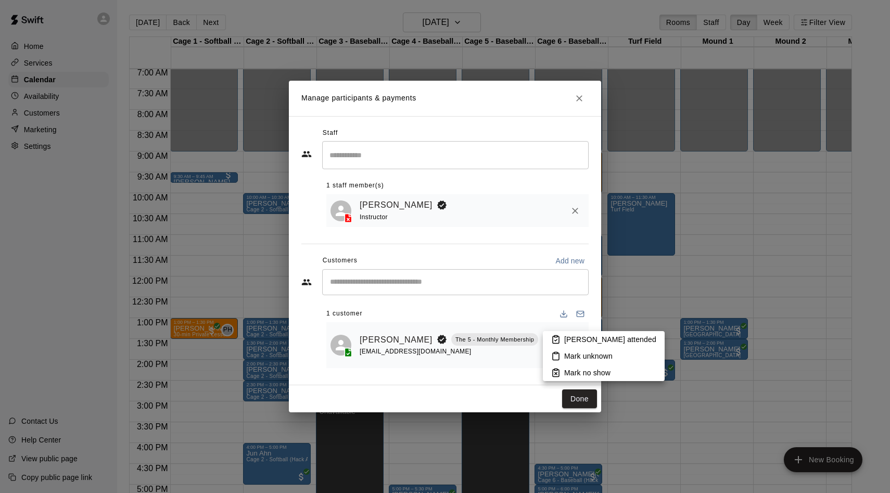
click at [508, 358] on div at bounding box center [445, 246] width 890 height 493
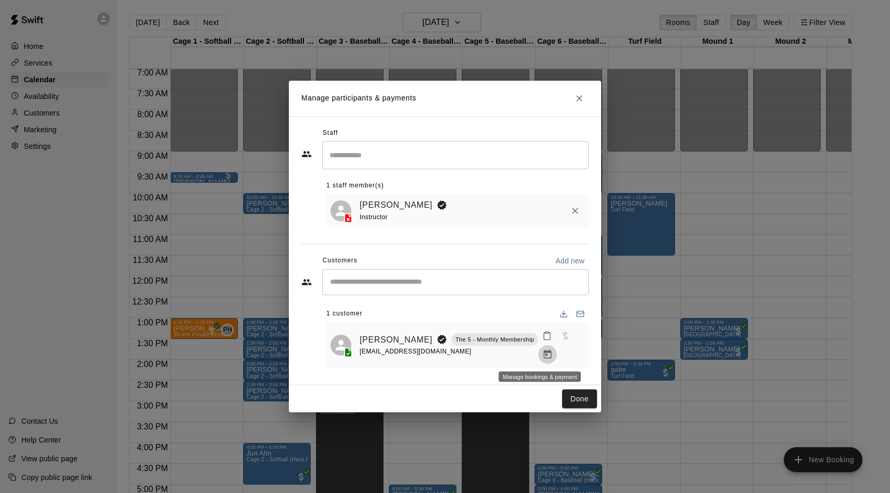
click at [544, 354] on icon "Manage bookings & payment" at bounding box center [548, 354] width 8 height 9
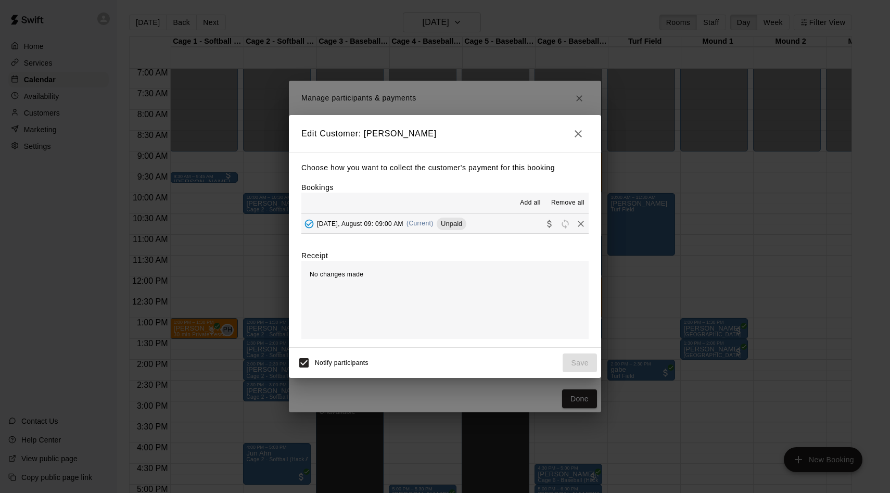
click at [457, 225] on span "Unpaid" at bounding box center [452, 224] width 30 height 8
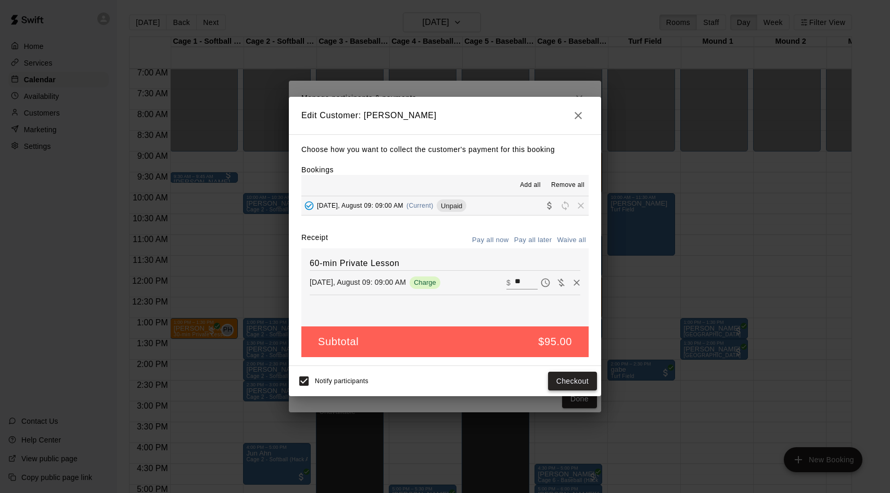
click at [572, 380] on button "Checkout" at bounding box center [572, 381] width 49 height 19
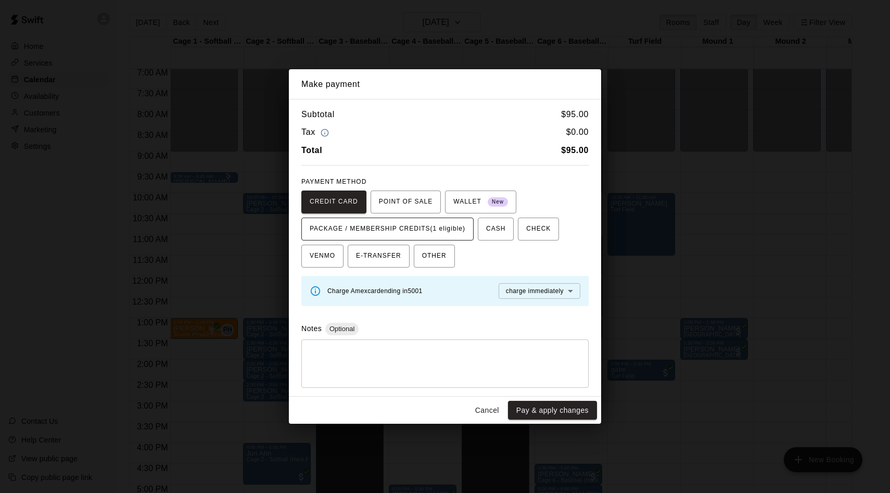
click at [383, 231] on span "PACKAGE / MEMBERSHIP CREDITS (1 eligible)" at bounding box center [388, 229] width 156 height 17
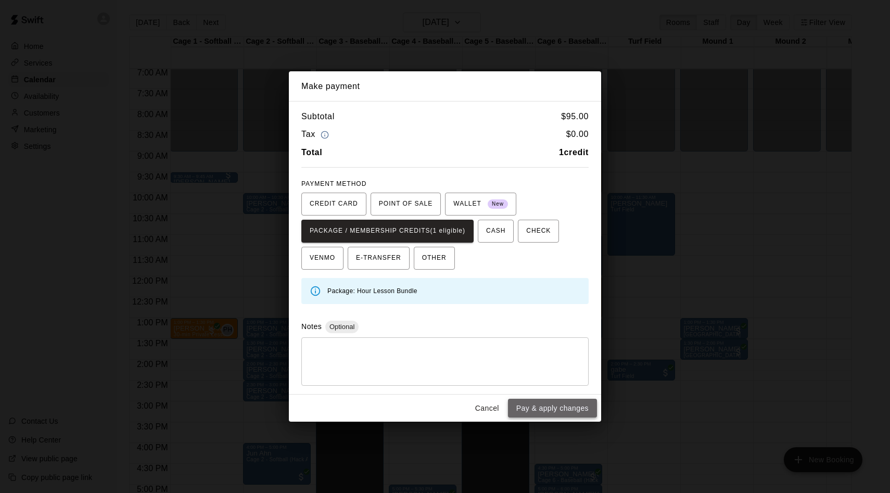
click at [542, 411] on button "Pay & apply changes" at bounding box center [552, 408] width 89 height 19
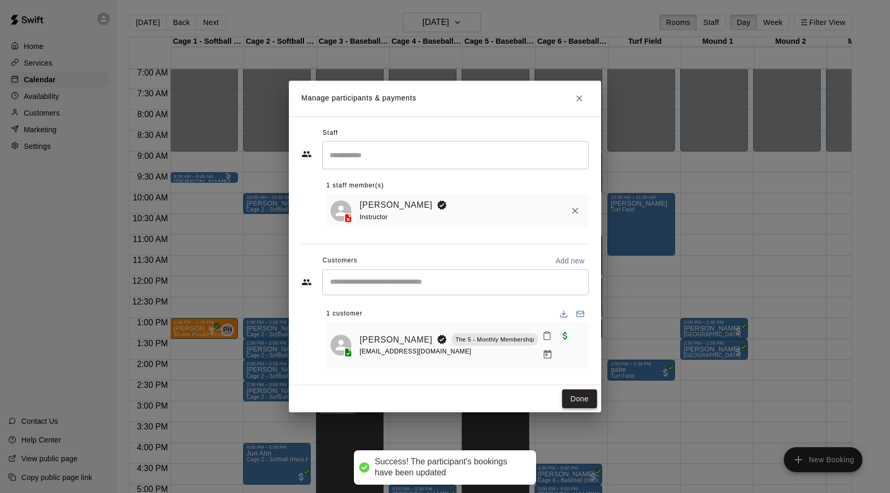
click at [580, 397] on button "Done" at bounding box center [579, 398] width 35 height 19
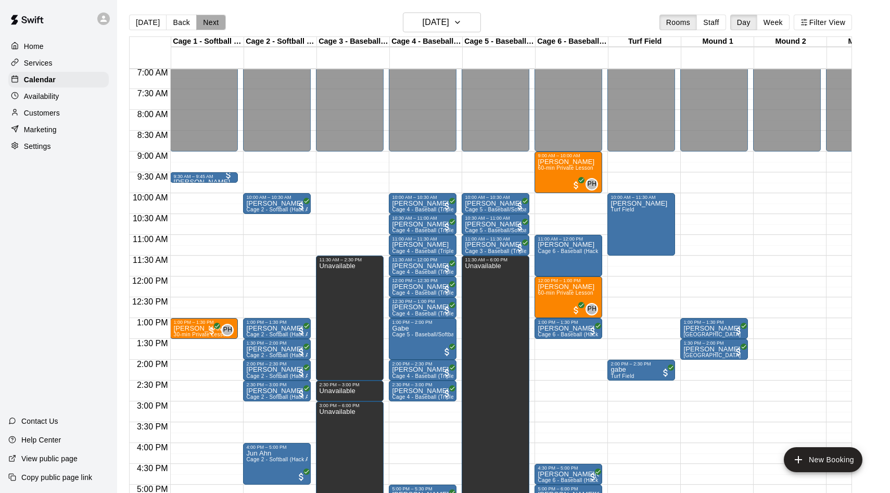
click at [216, 21] on button "Next" at bounding box center [210, 23] width 29 height 16
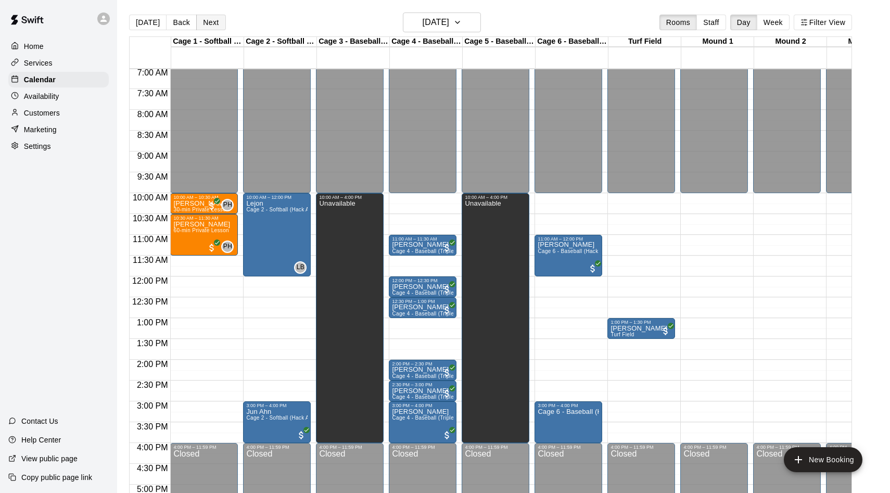
click at [216, 21] on button "Next" at bounding box center [210, 23] width 29 height 16
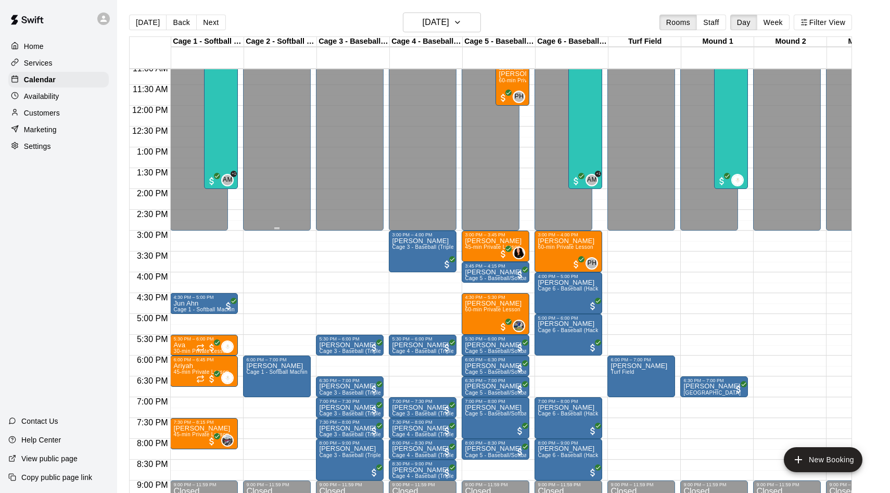
scroll to position [481, 0]
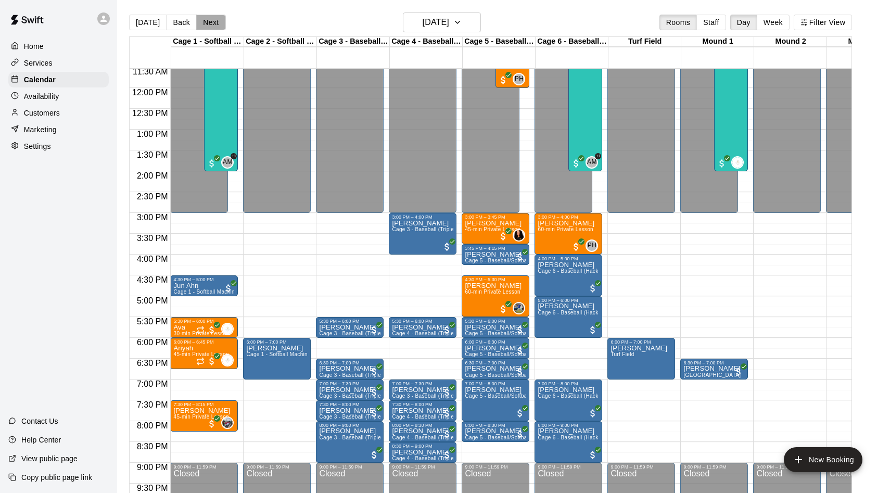
click at [213, 22] on button "Next" at bounding box center [210, 23] width 29 height 16
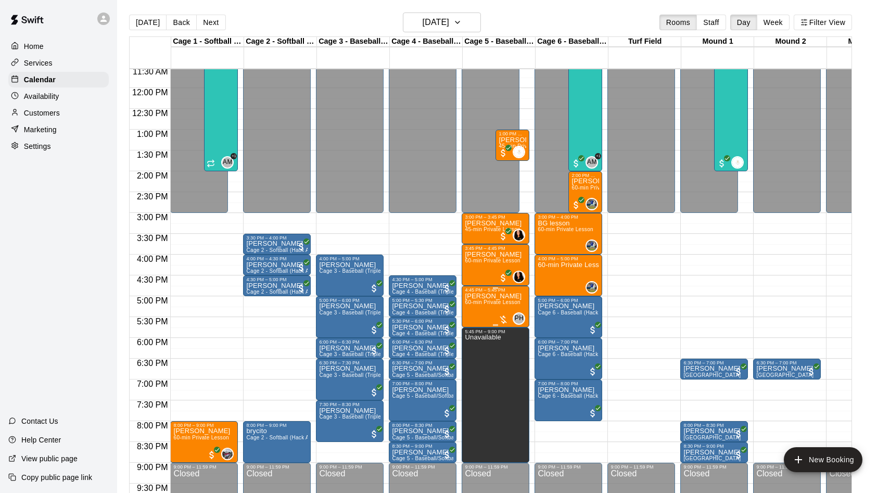
click at [490, 304] on span "60-min Private Lesson" at bounding box center [493, 302] width 56 height 6
click at [482, 331] on img "edit" at bounding box center [476, 336] width 12 height 12
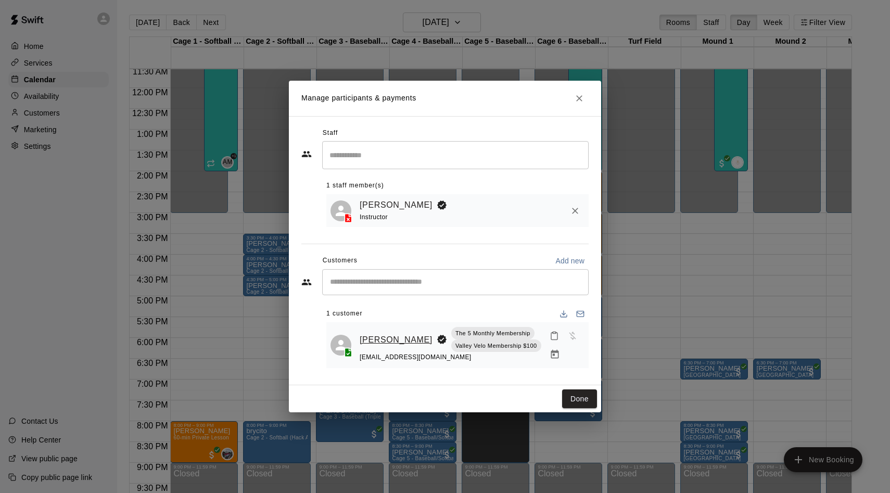
click at [369, 335] on link "[PERSON_NAME]" at bounding box center [396, 340] width 73 height 14
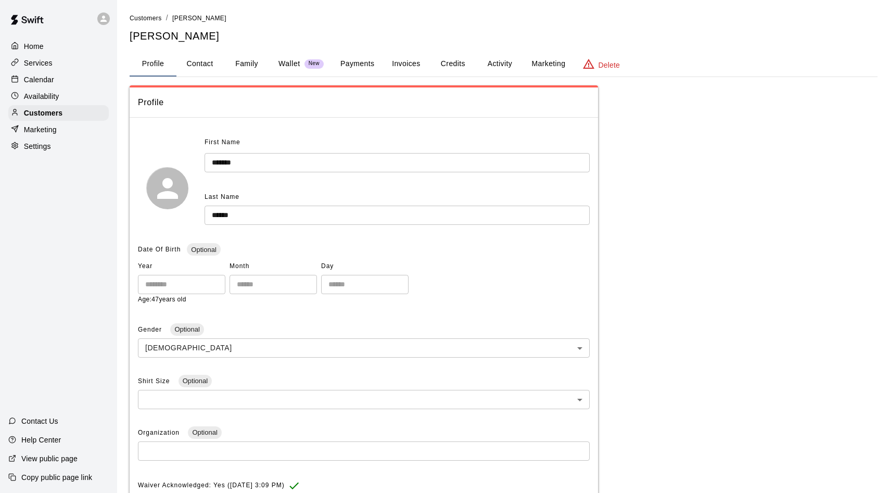
click at [498, 66] on button "Activity" at bounding box center [499, 64] width 47 height 25
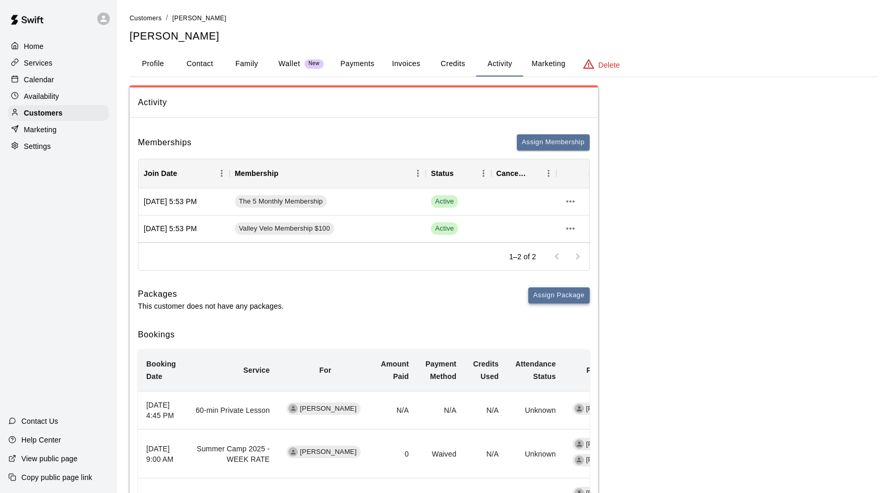
click at [558, 295] on button "Assign Package" at bounding box center [558, 295] width 61 height 16
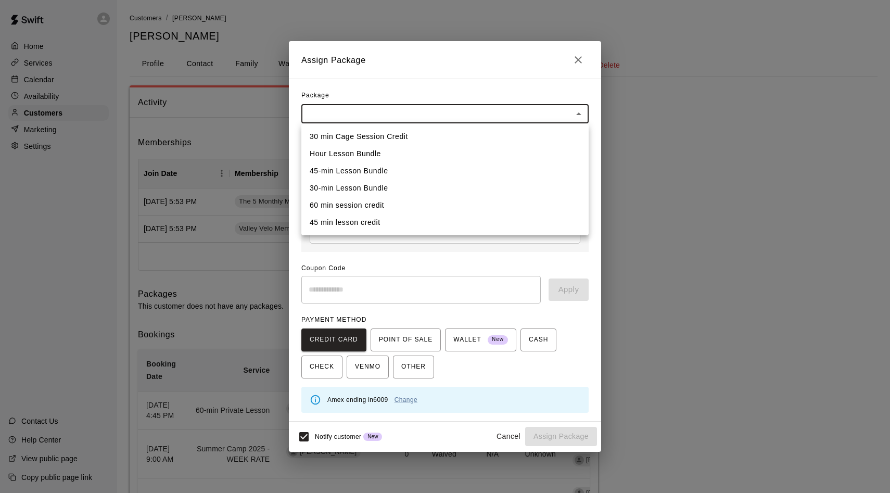
click at [325, 110] on body "Home Services Calendar Availability Customers Marketing Settings Contact Us Hel…" at bounding box center [445, 459] width 890 height 919
click at [336, 152] on li "Hour Lesson Bundle" at bounding box center [444, 153] width 287 height 17
type input "**********"
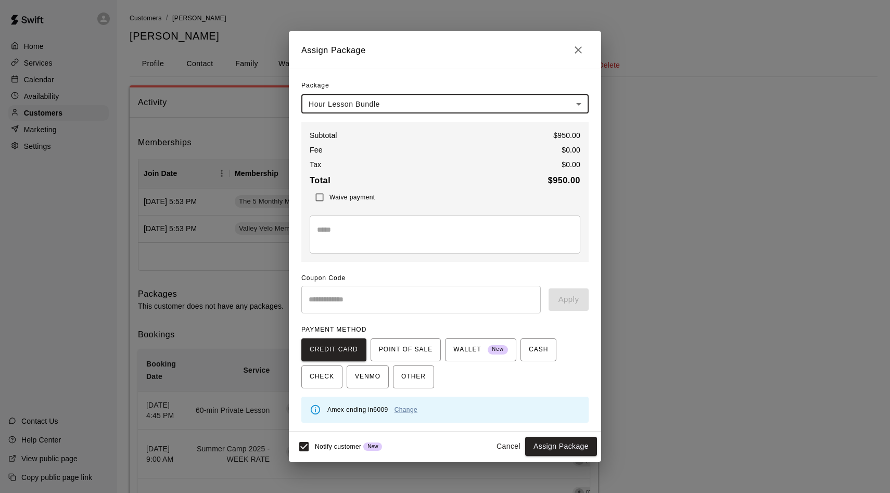
click at [343, 292] on input "text" at bounding box center [420, 300] width 239 height 28
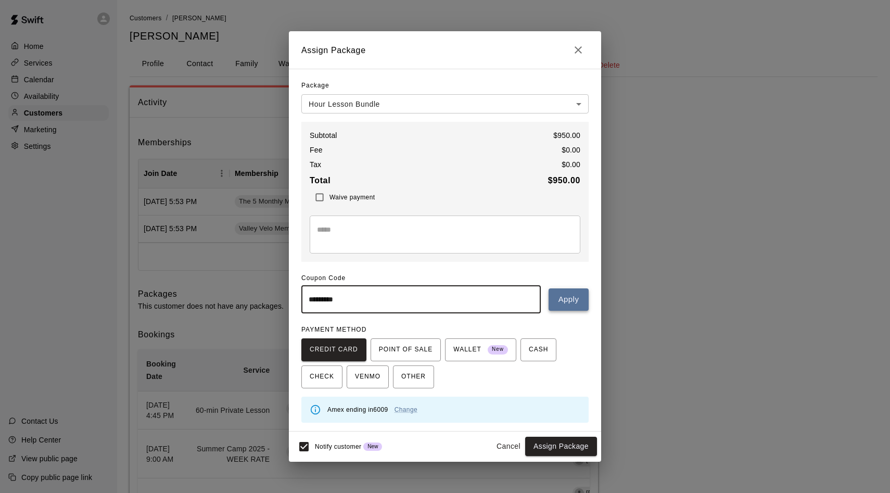
type input "*********"
click at [573, 299] on button "Apply" at bounding box center [569, 299] width 40 height 22
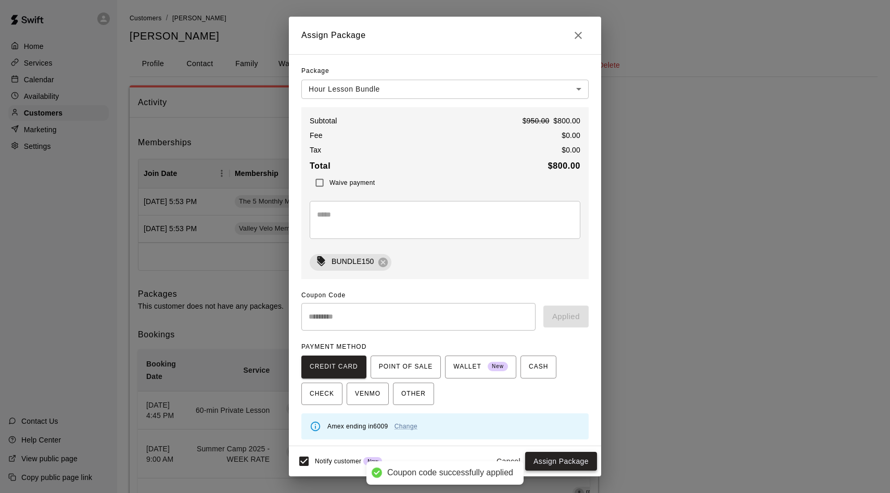
click at [555, 462] on button "Assign Package" at bounding box center [561, 461] width 72 height 19
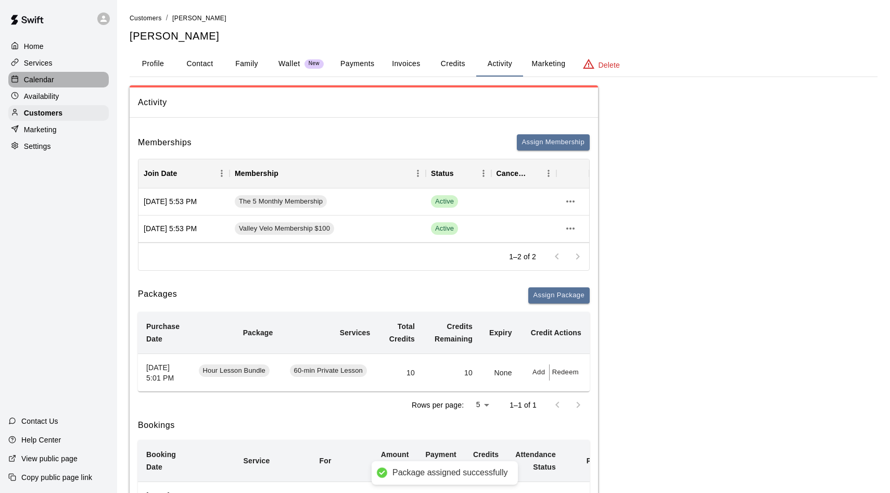
click at [56, 78] on div "Calendar" at bounding box center [58, 80] width 100 height 16
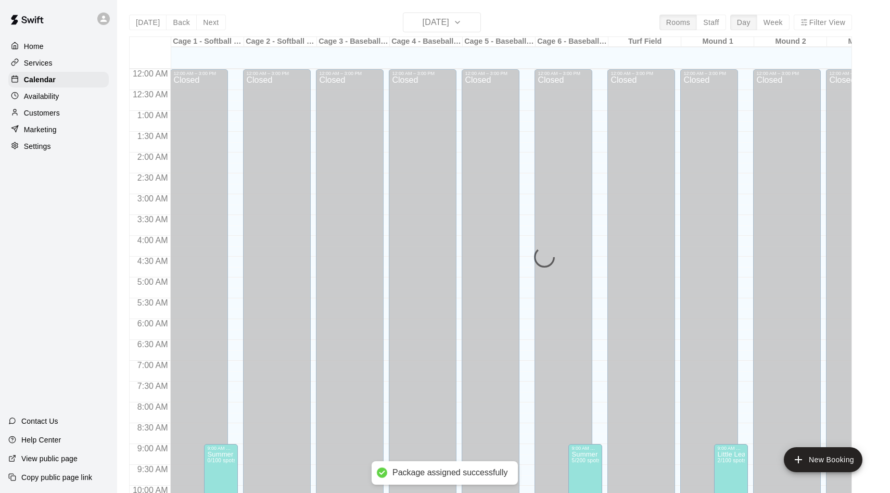
scroll to position [533, 0]
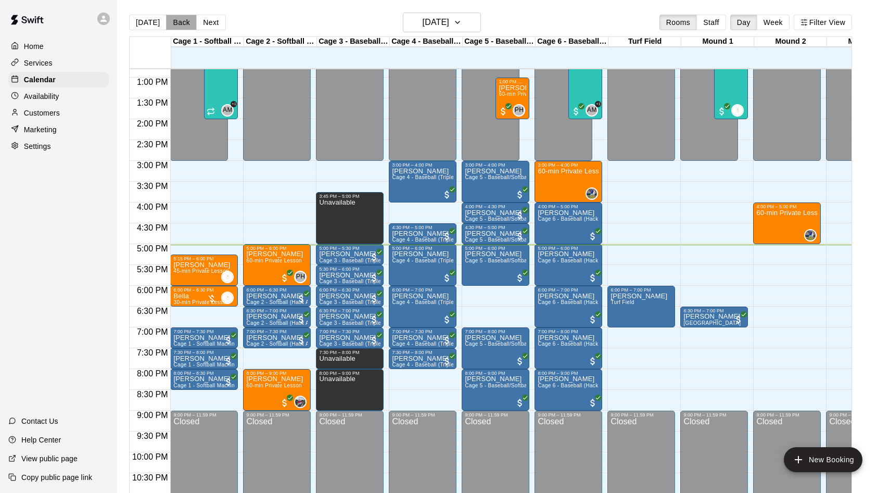
click at [178, 23] on button "Back" at bounding box center [181, 23] width 31 height 16
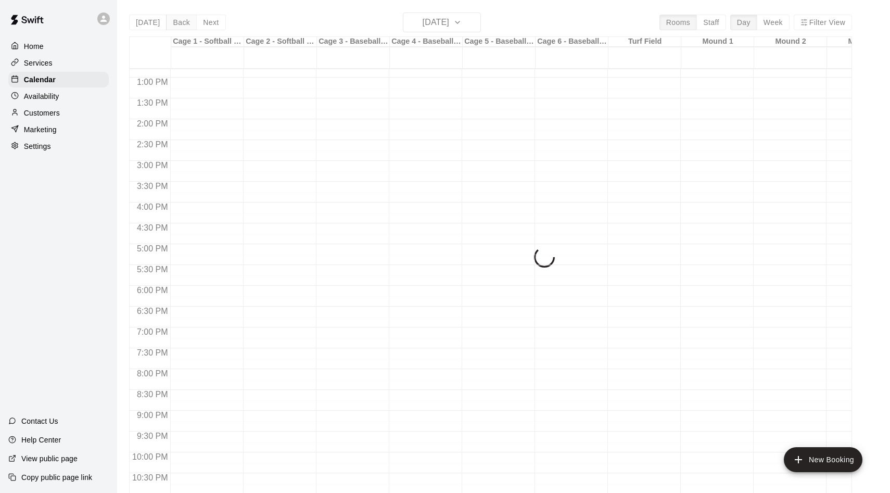
click at [178, 23] on div "[DATE] Back [DATE][DATE] Rooms Staff Day Week Filter View Cage 1 - Softball (Ha…" at bounding box center [490, 258] width 723 height 493
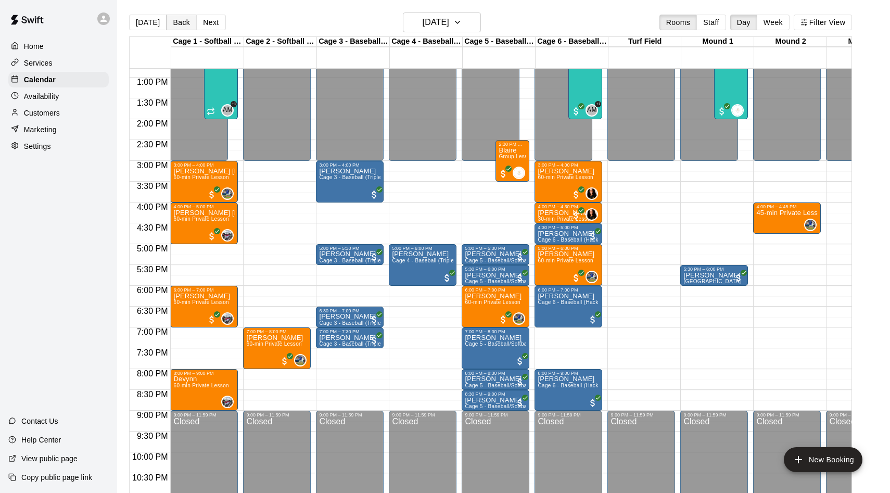
click at [178, 23] on button "Back" at bounding box center [181, 23] width 31 height 16
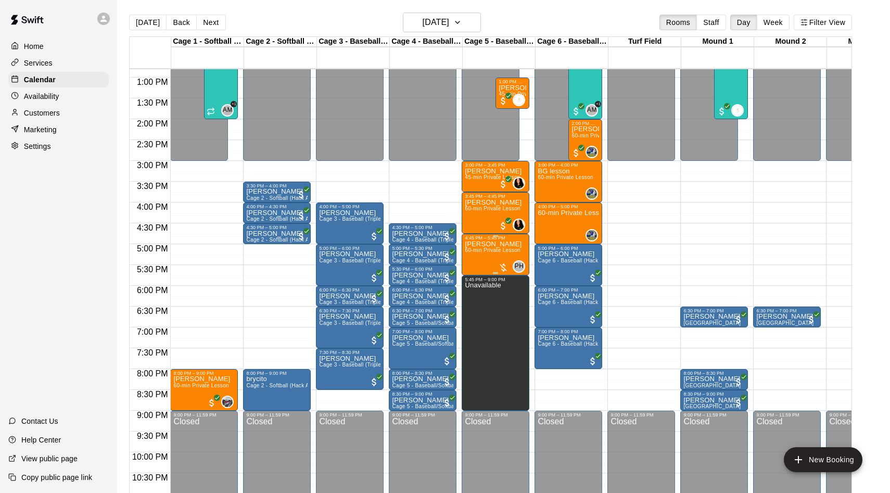
click at [497, 256] on div "[PERSON_NAME] 60-min Private Lesson" at bounding box center [493, 486] width 57 height 493
click at [476, 279] on img "edit" at bounding box center [476, 277] width 12 height 12
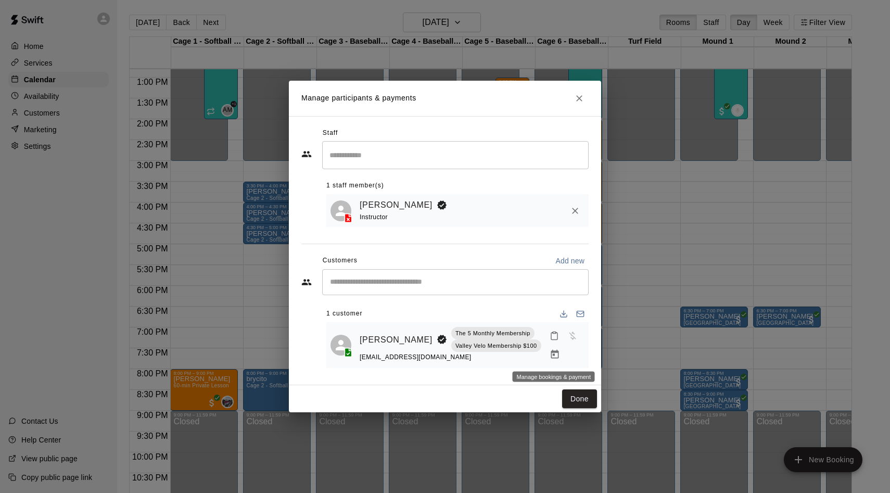
click at [553, 352] on icon "Manage bookings & payment" at bounding box center [555, 354] width 8 height 9
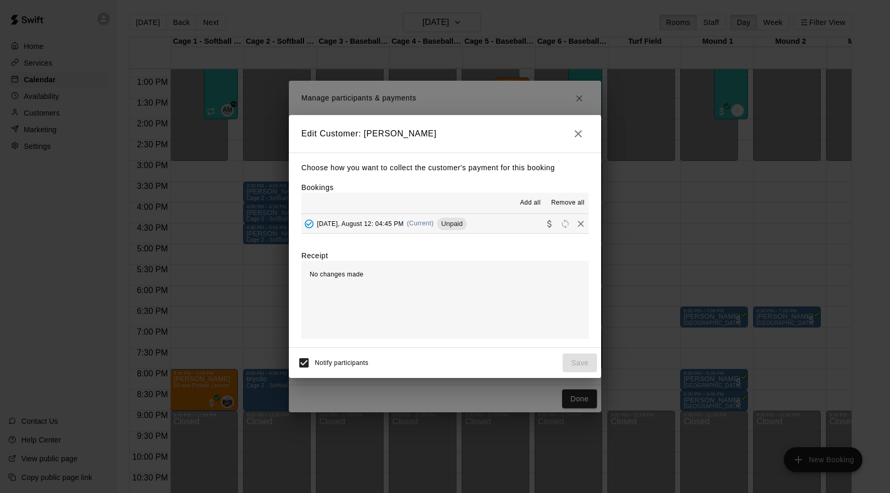
click at [461, 223] on span "Unpaid" at bounding box center [452, 224] width 30 height 8
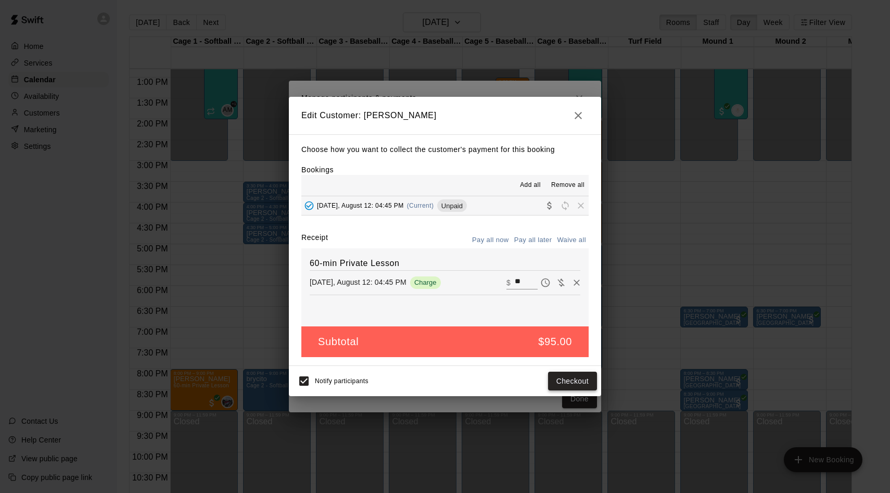
click at [571, 379] on button "Checkout" at bounding box center [572, 381] width 49 height 19
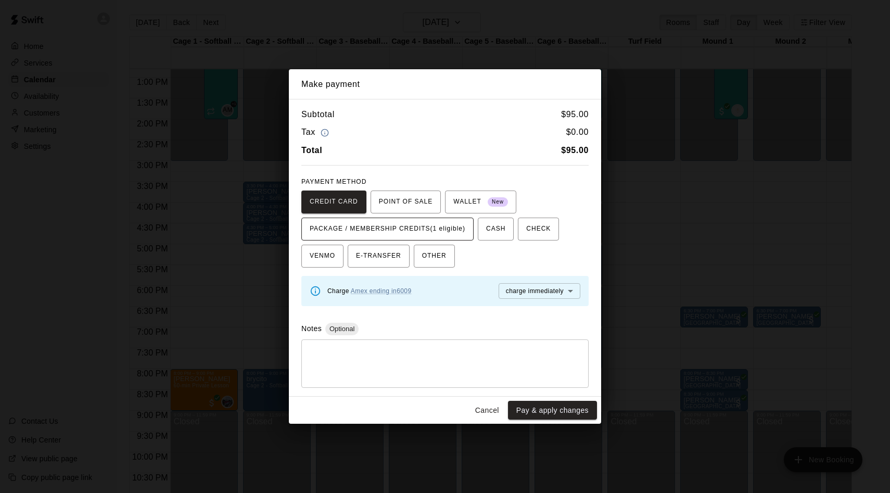
click at [391, 232] on span "PACKAGE / MEMBERSHIP CREDITS (1 eligible)" at bounding box center [388, 229] width 156 height 17
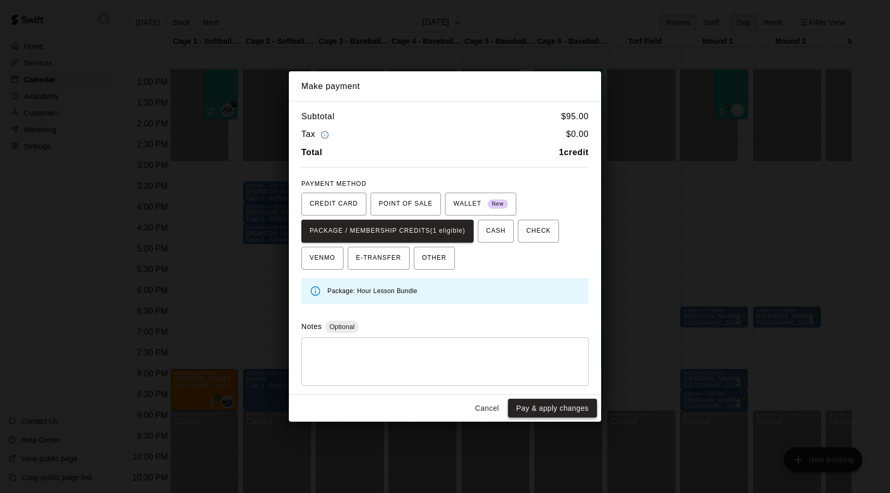
click at [550, 407] on button "Pay & apply changes" at bounding box center [552, 408] width 89 height 19
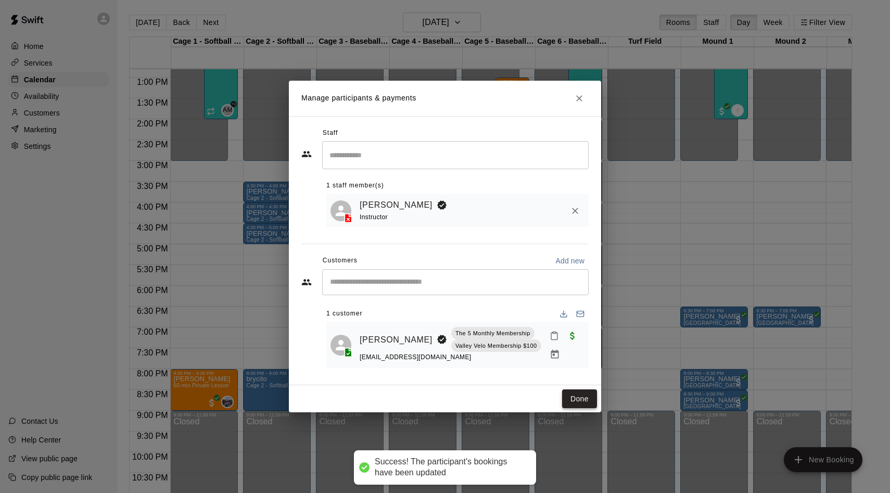
click at [576, 397] on button "Done" at bounding box center [579, 398] width 35 height 19
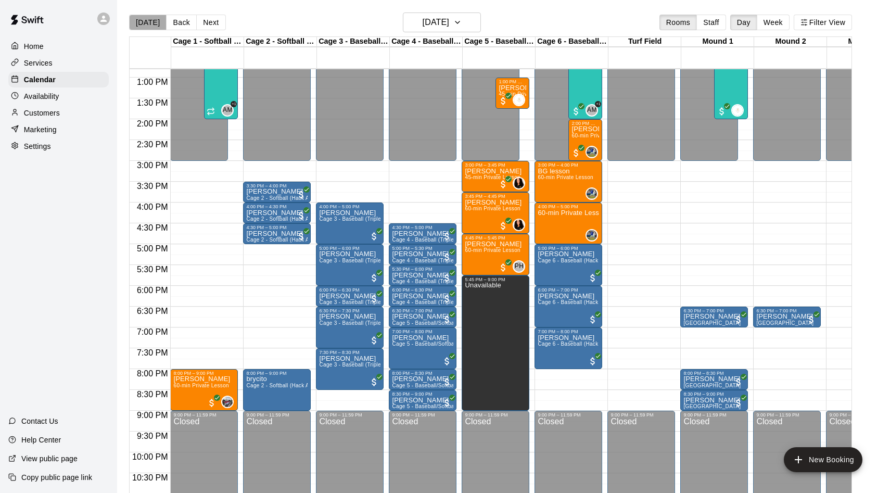
click at [148, 23] on button "[DATE]" at bounding box center [147, 23] width 37 height 16
